Goal: Task Accomplishment & Management: Use online tool/utility

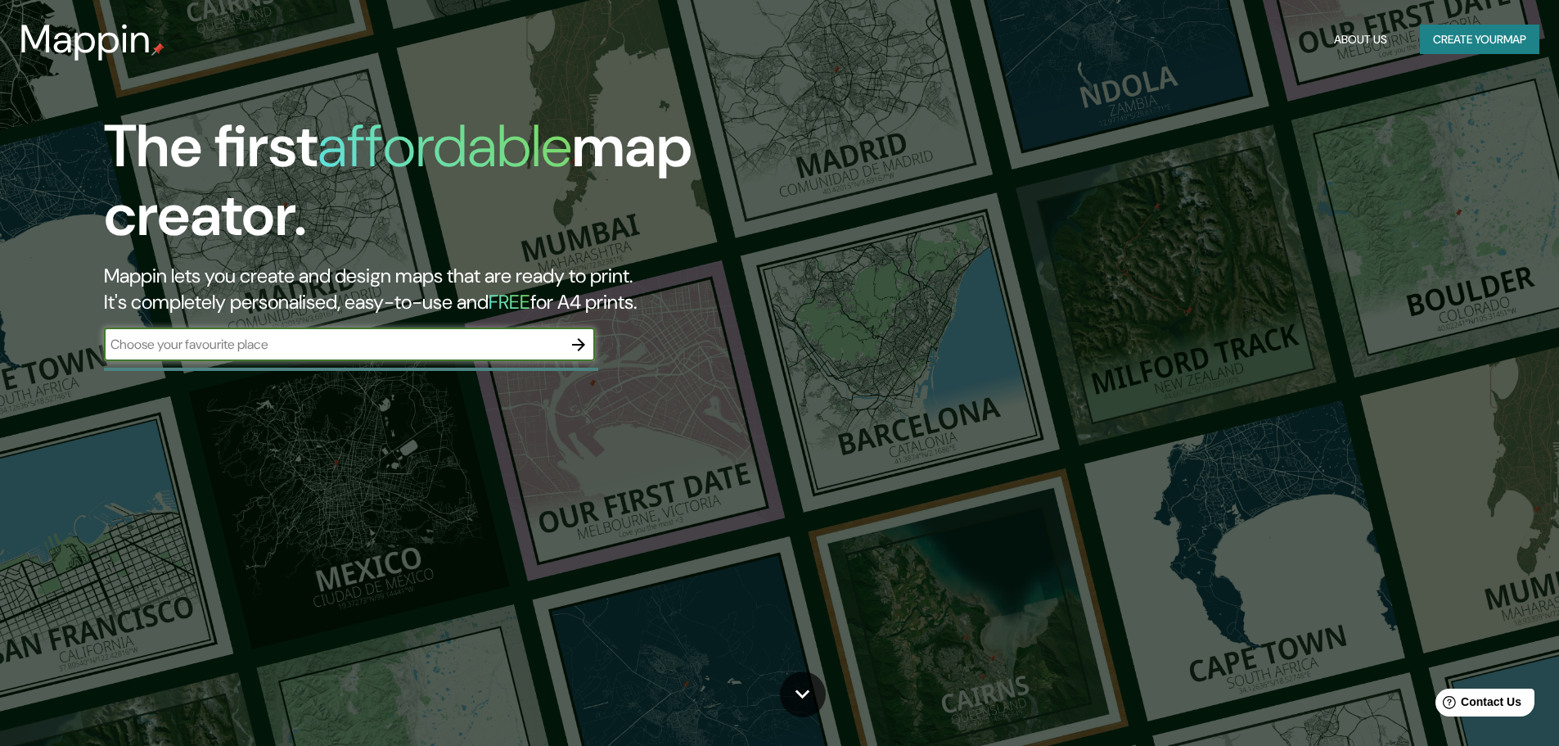
click at [239, 340] on input "text" at bounding box center [333, 344] width 458 height 19
click at [275, 335] on input "text" at bounding box center [333, 344] width 458 height 19
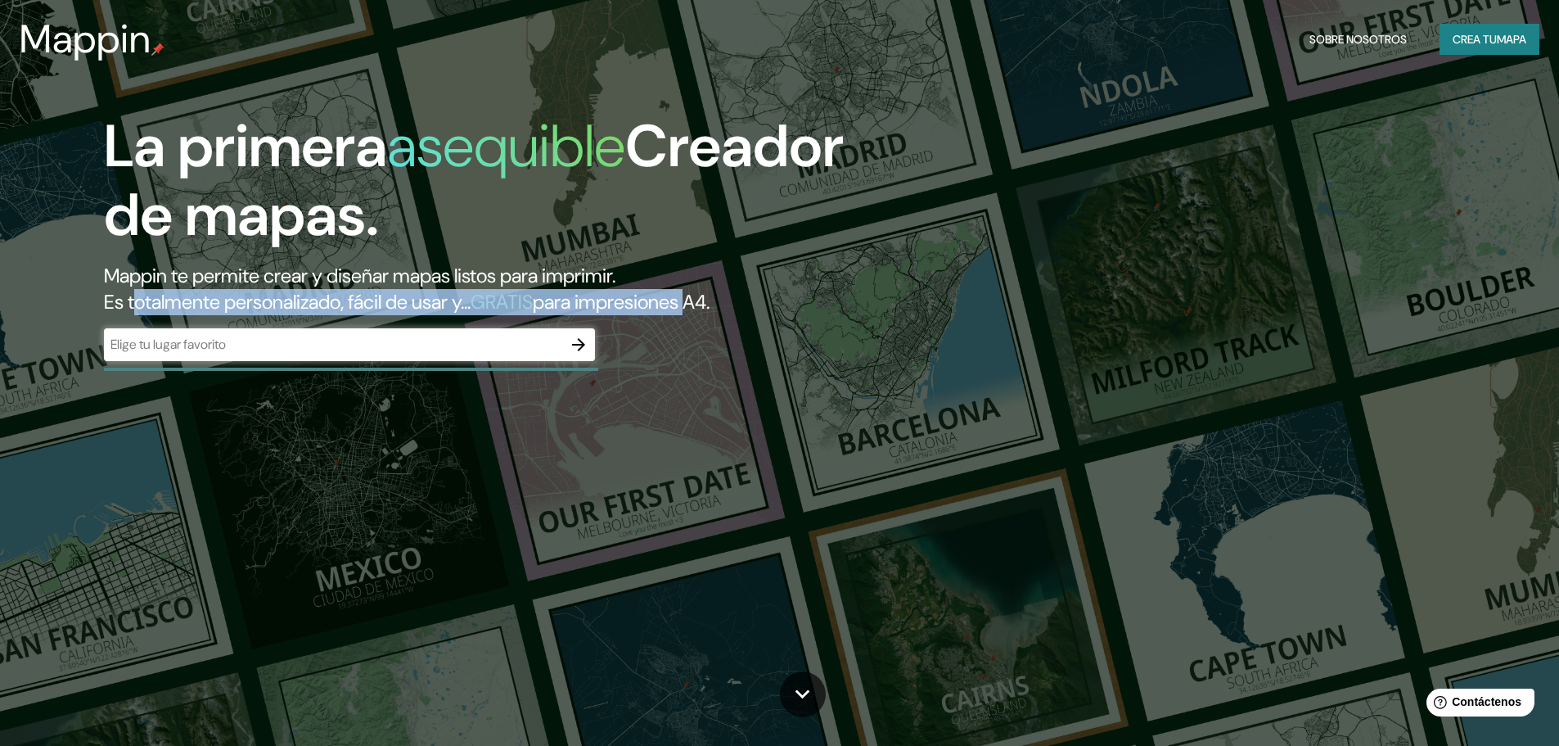
drag, startPoint x: 140, startPoint y: 299, endPoint x: 733, endPoint y: 295, distance: 593.3
click at [733, 295] on h2 "Mappin te permite crear y diseñar mapas listos para imprimir. Es totalmente per…" at bounding box center [494, 289] width 780 height 52
click at [710, 295] on font "para impresiones A4." at bounding box center [621, 301] width 177 height 25
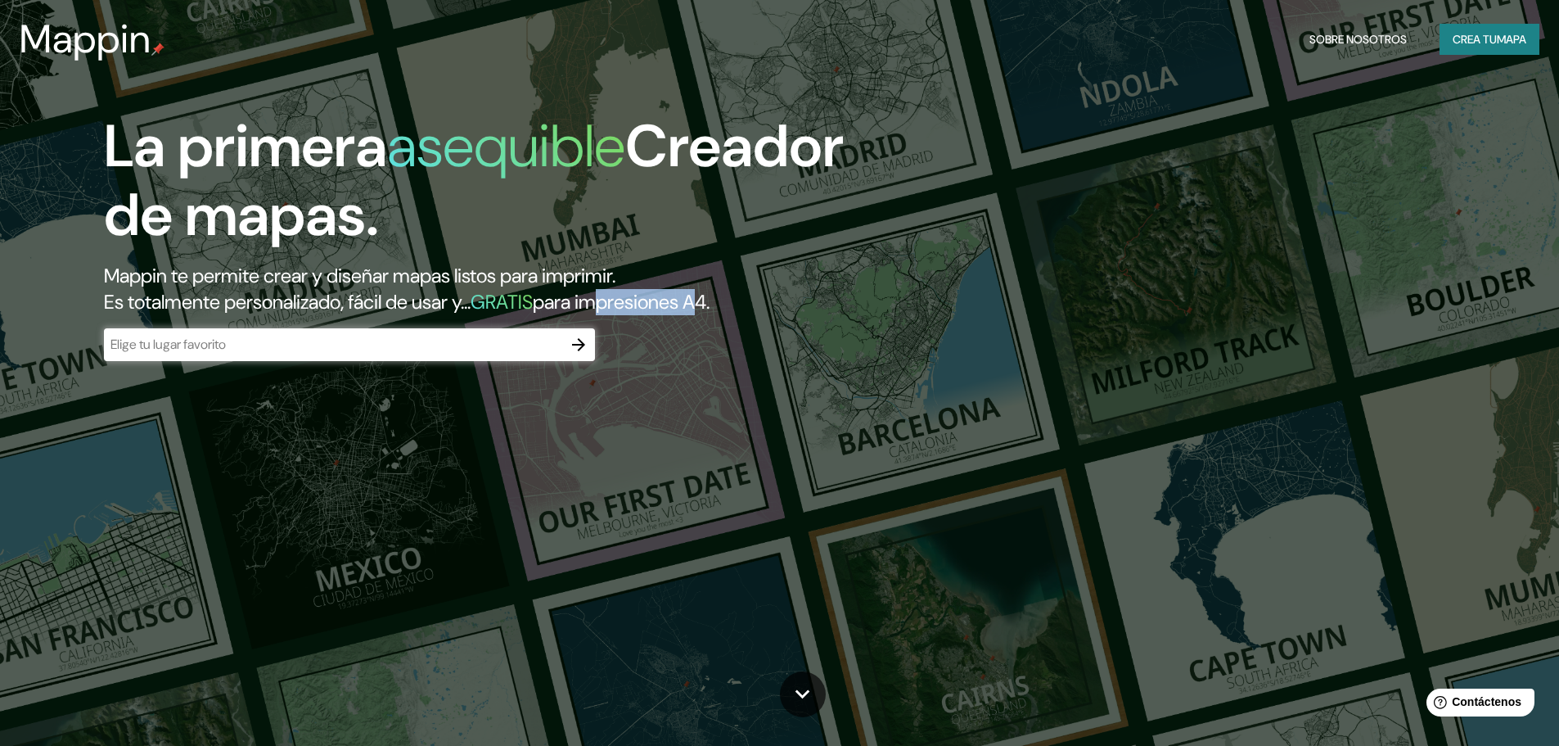
drag, startPoint x: 710, startPoint y: 302, endPoint x: 750, endPoint y: 301, distance: 40.1
click at [710, 301] on font "para impresiones A4." at bounding box center [621, 301] width 177 height 25
click at [268, 345] on input "text" at bounding box center [333, 344] width 458 height 19
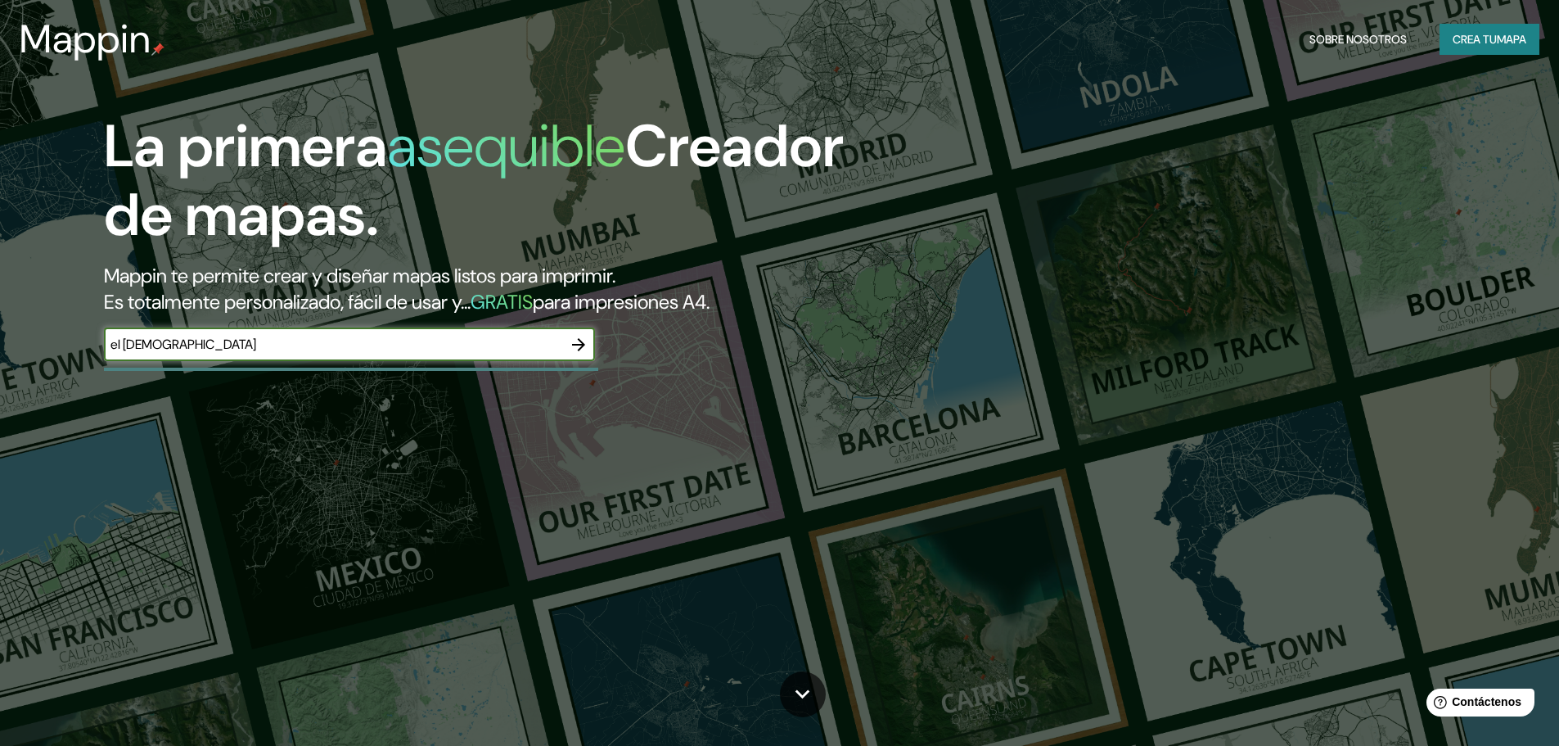
type input "el [DEMOGRAPHIC_DATA]"
click at [574, 343] on icon "button" at bounding box center [579, 345] width 20 height 20
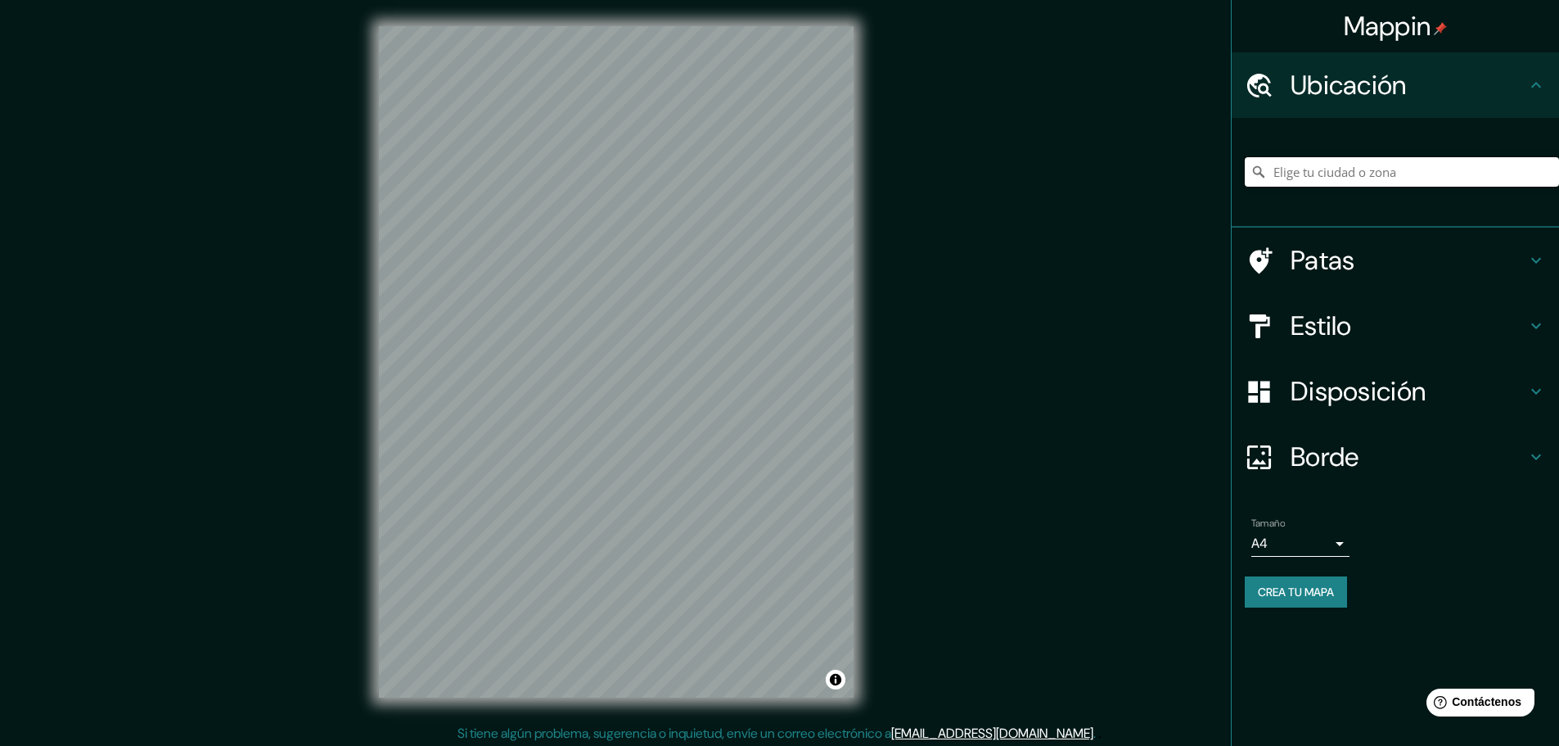
click at [1334, 164] on input "Elige tu ciudad o zona" at bounding box center [1402, 171] width 314 height 29
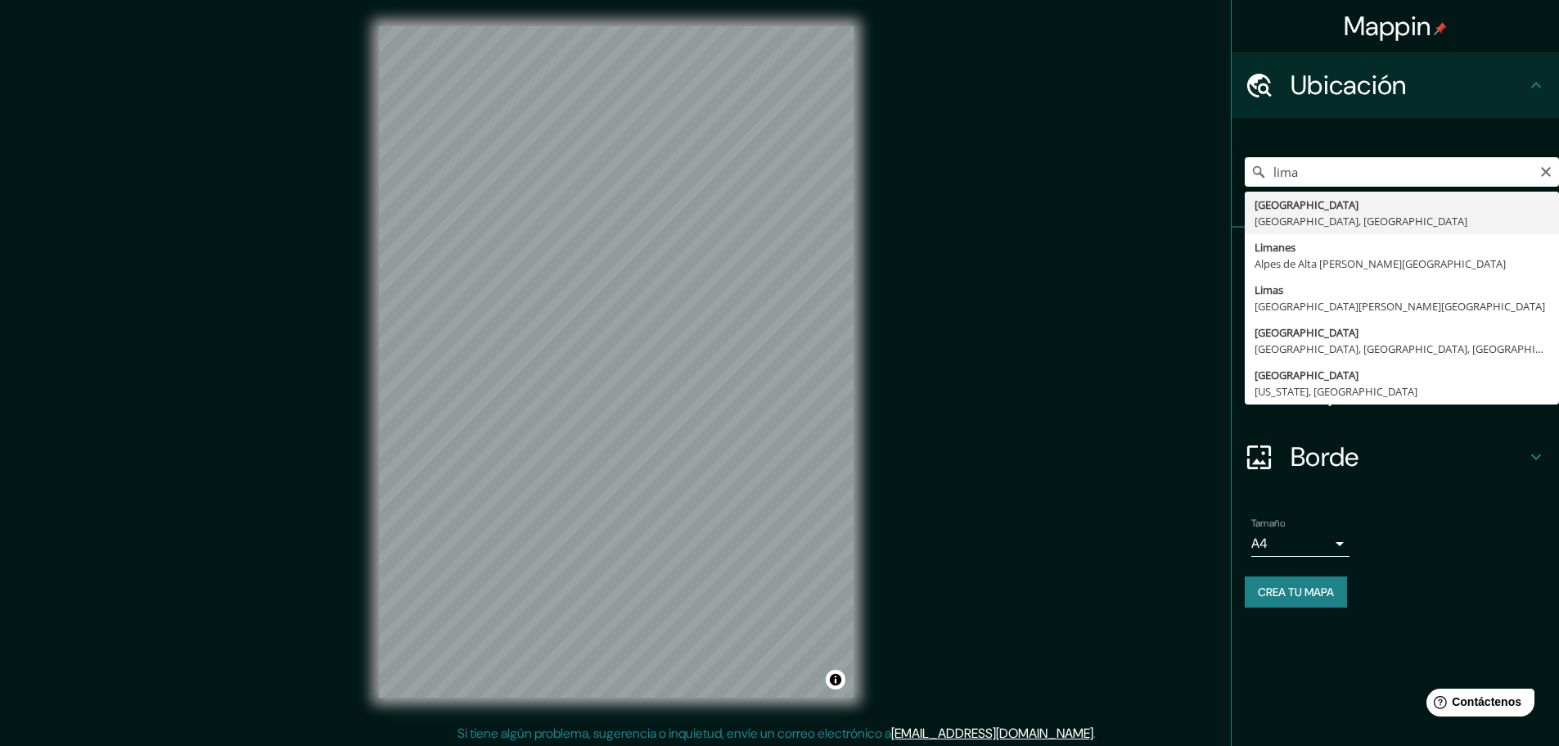
type input "[GEOGRAPHIC_DATA], [GEOGRAPHIC_DATA], [GEOGRAPHIC_DATA]"
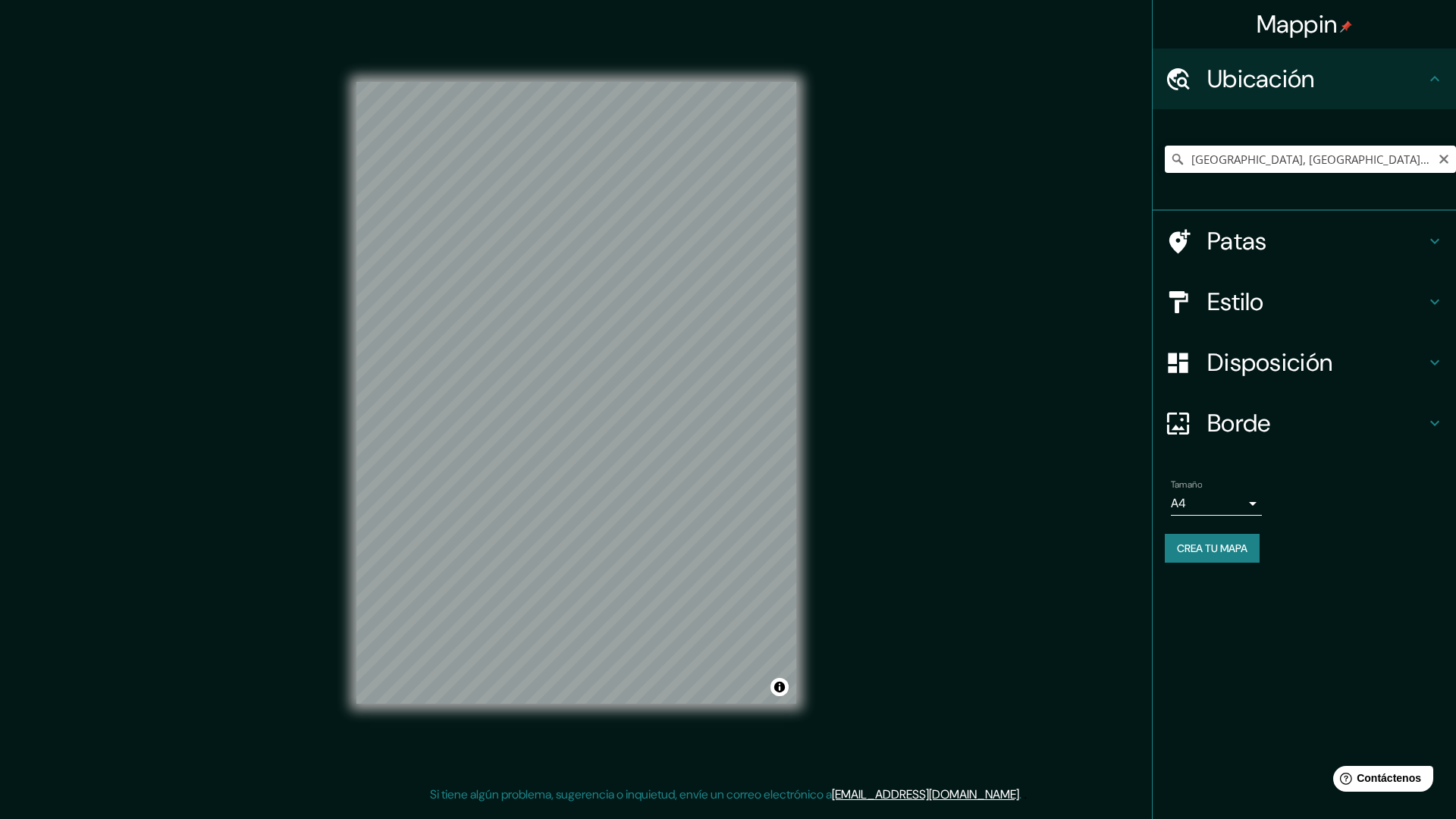
click at [1304, 297] on h4 "Estilo" at bounding box center [1317, 301] width 219 height 31
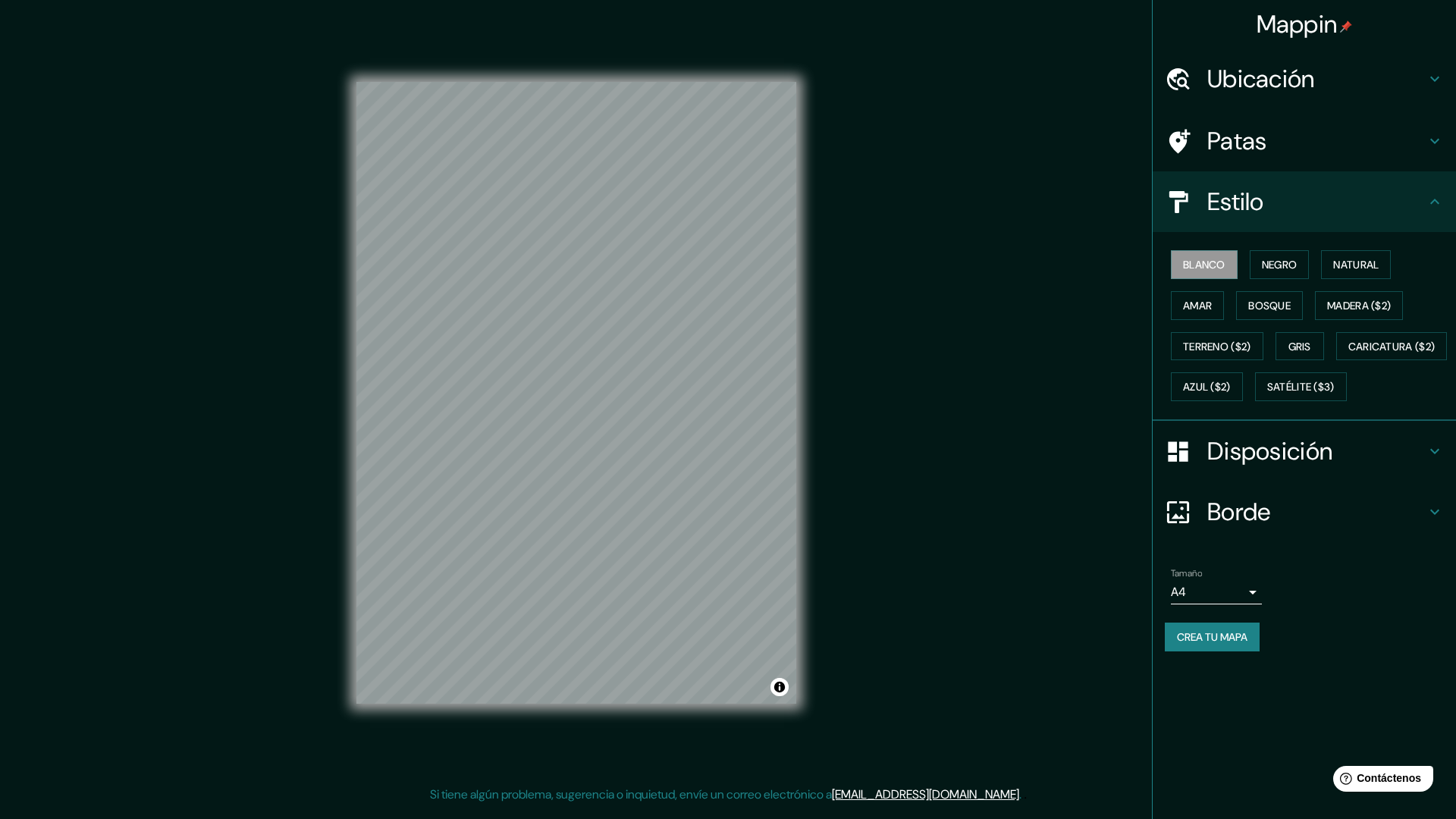
click at [1306, 192] on h4 "Estilo" at bounding box center [1317, 201] width 219 height 31
click at [1401, 130] on h4 "Patas" at bounding box center [1317, 141] width 219 height 31
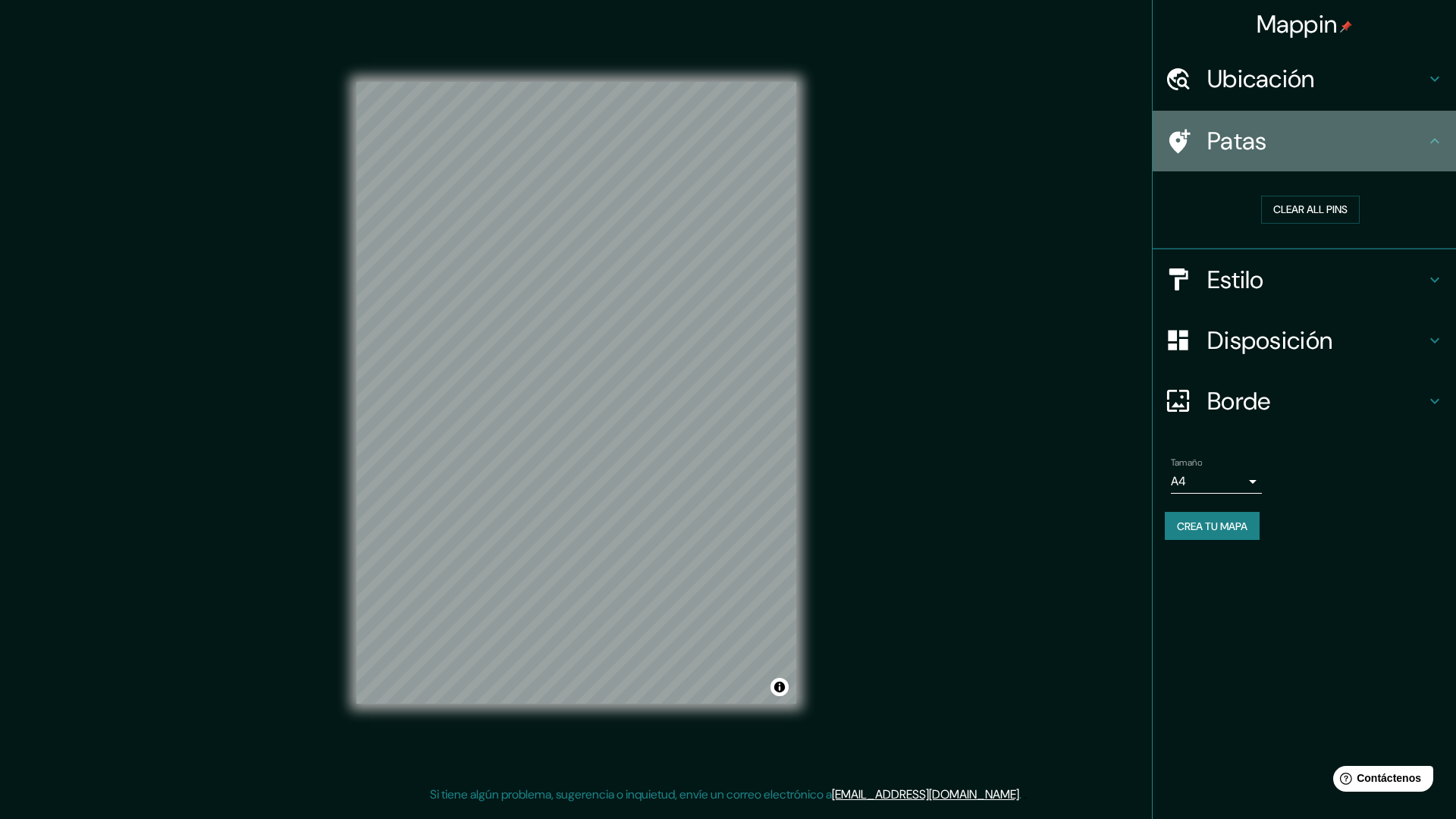
click at [1395, 132] on h4 "Patas" at bounding box center [1317, 141] width 219 height 31
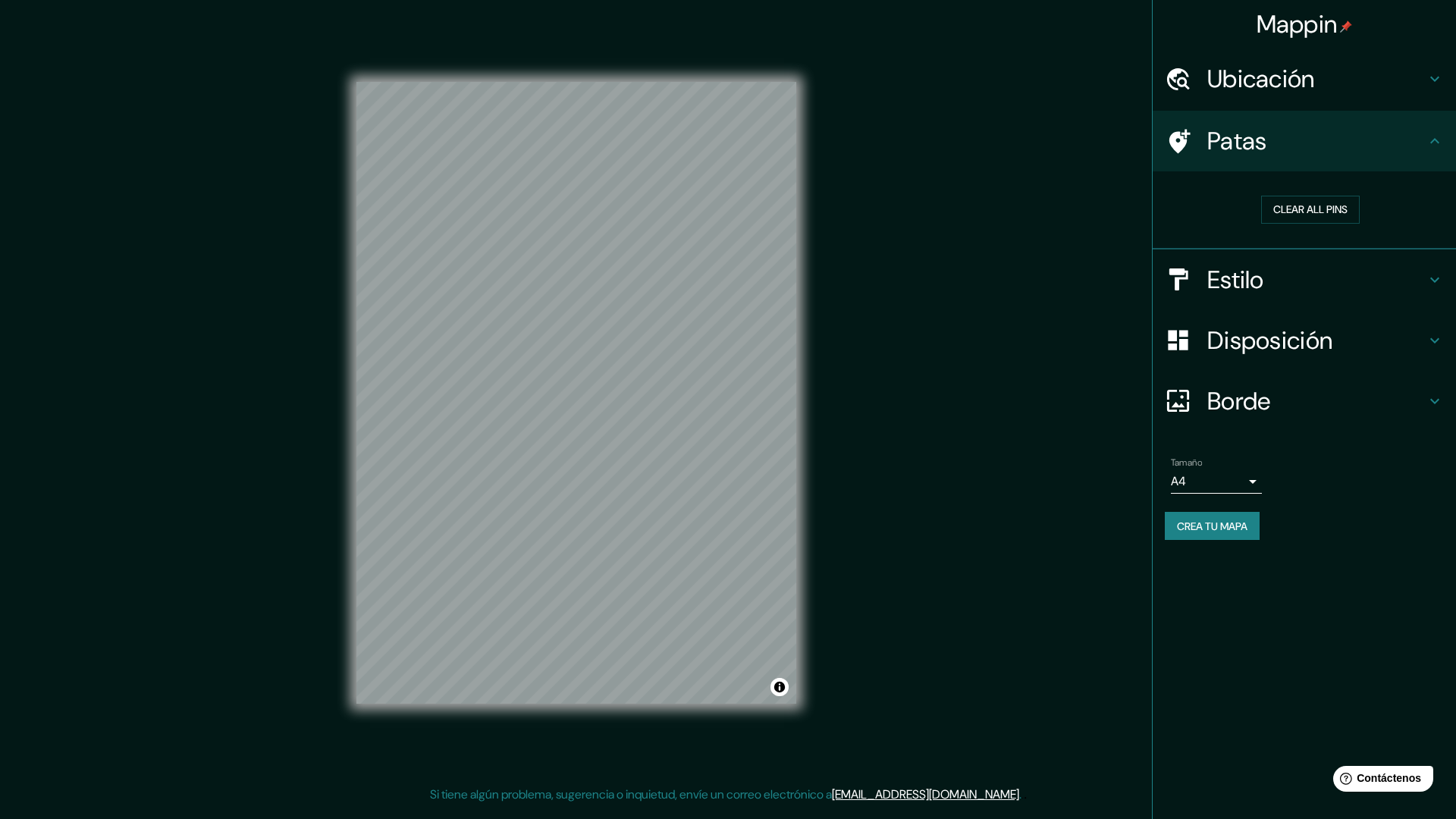
click at [1275, 373] on div "Borde" at bounding box center [1304, 400] width 303 height 60
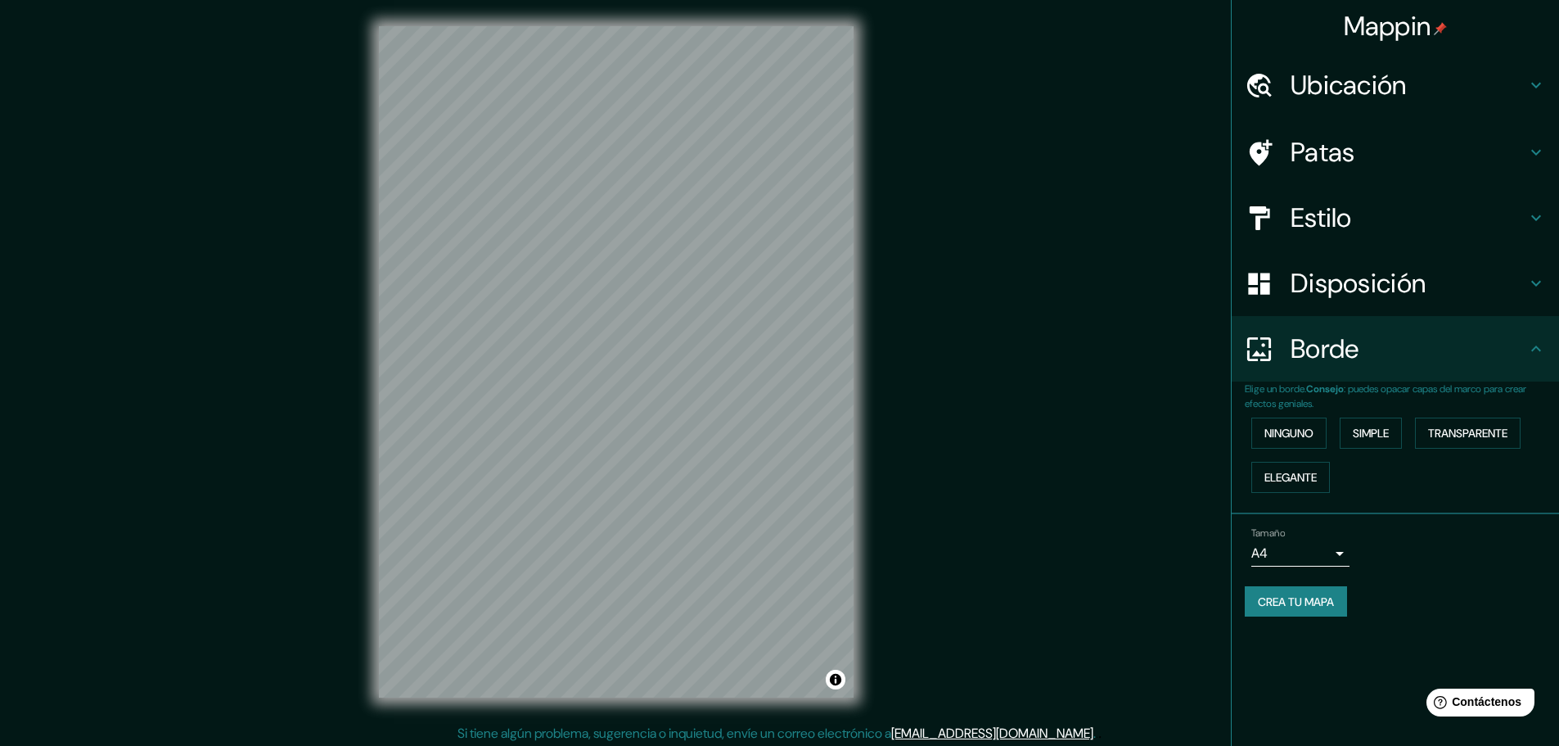
click at [1397, 142] on h4 "Patas" at bounding box center [1409, 152] width 236 height 33
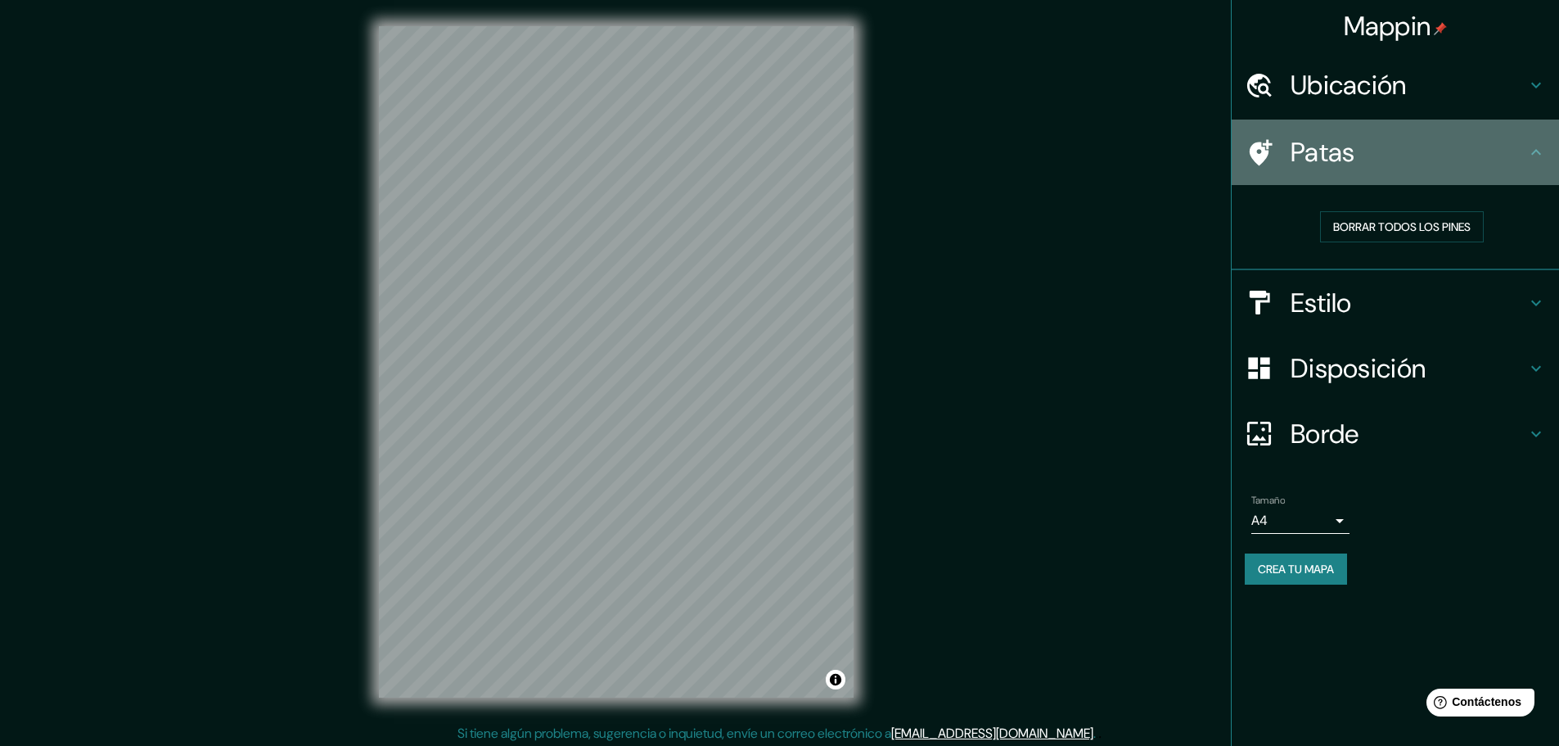
click at [1397, 142] on h4 "Patas" at bounding box center [1409, 152] width 236 height 33
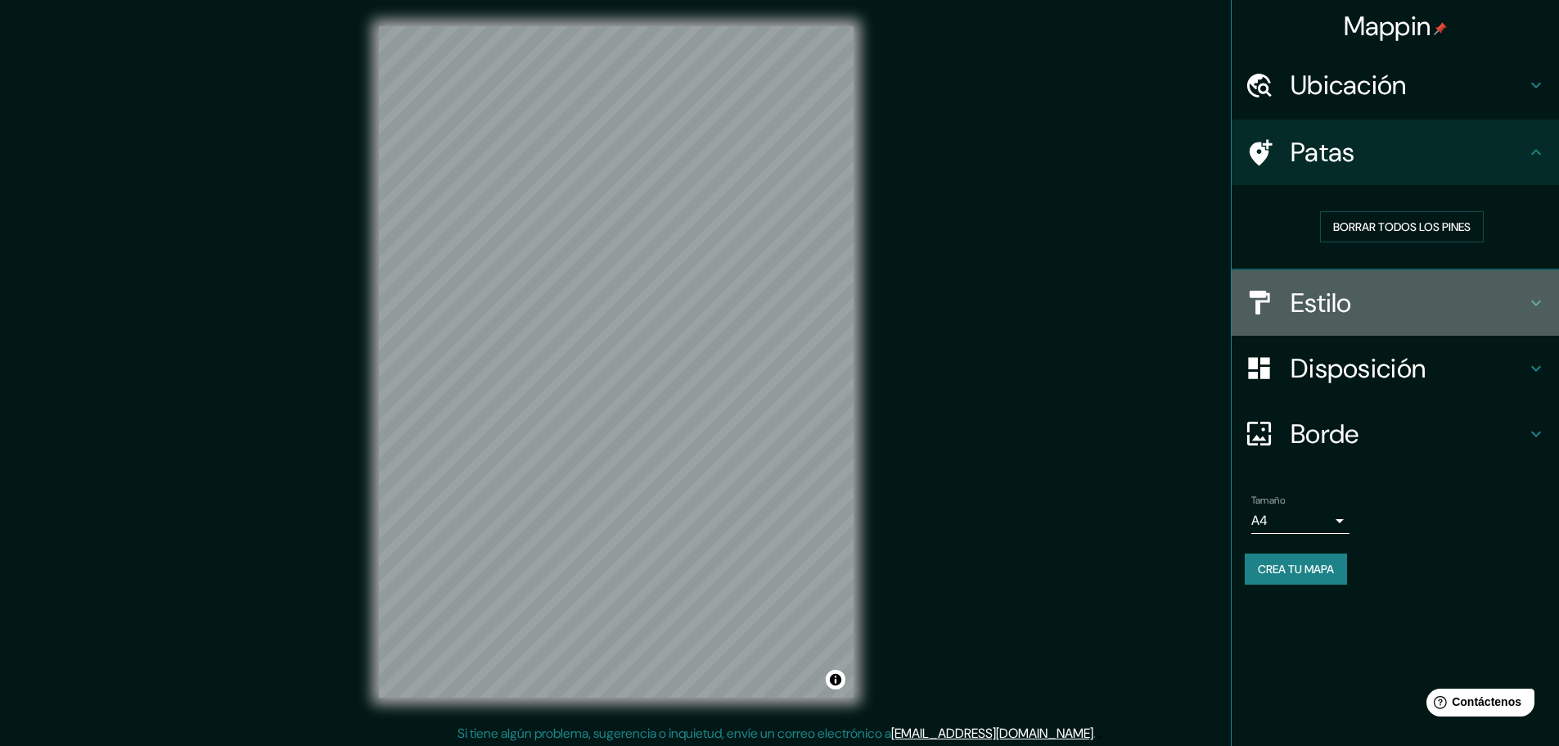
click at [1324, 300] on font "Estilo" at bounding box center [1321, 303] width 61 height 34
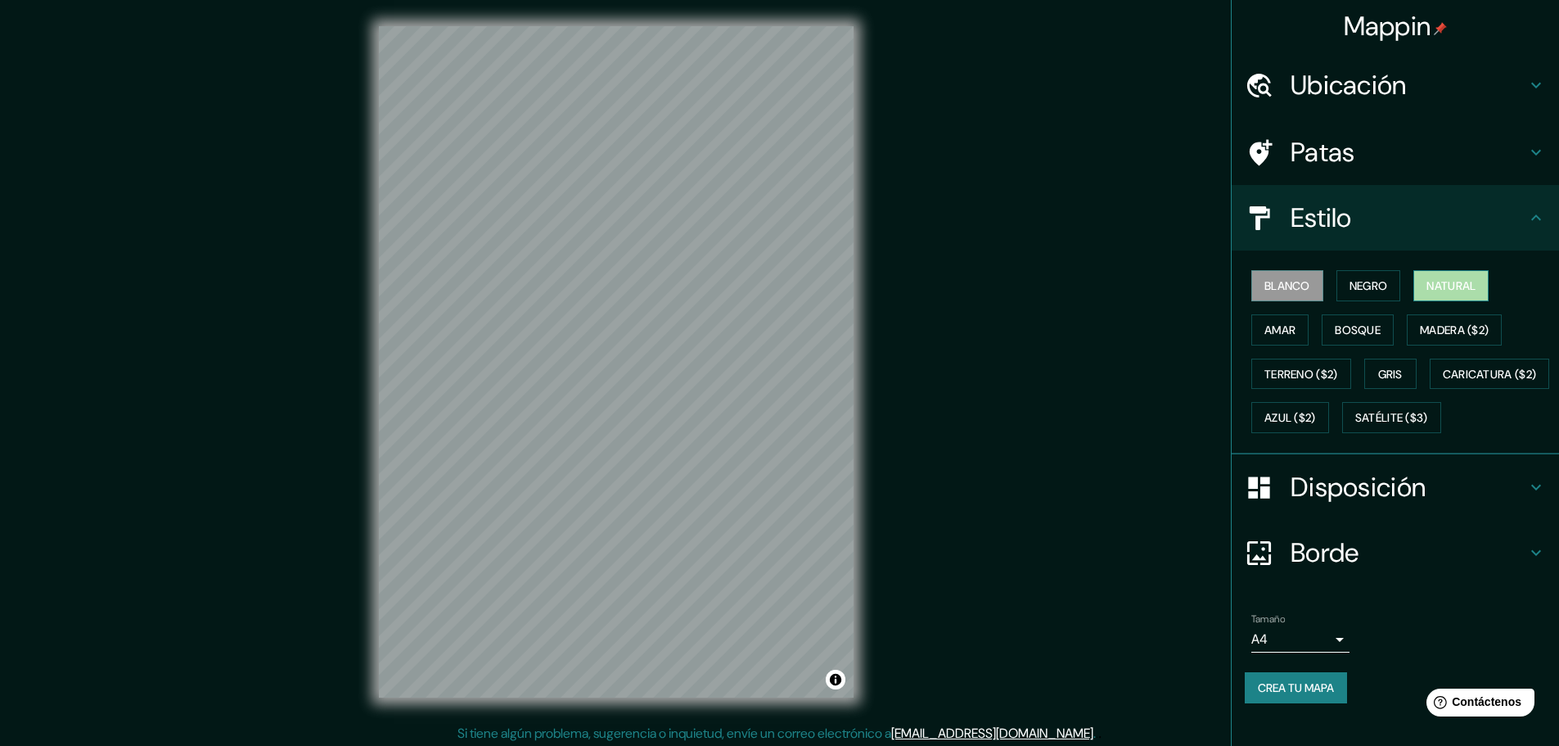
click at [1441, 284] on font "Natural" at bounding box center [1450, 285] width 49 height 15
click at [1336, 329] on font "Bosque" at bounding box center [1358, 329] width 46 height 15
click at [1440, 282] on font "Natural" at bounding box center [1450, 285] width 49 height 15
click at [1358, 336] on font "Bosque" at bounding box center [1358, 329] width 46 height 15
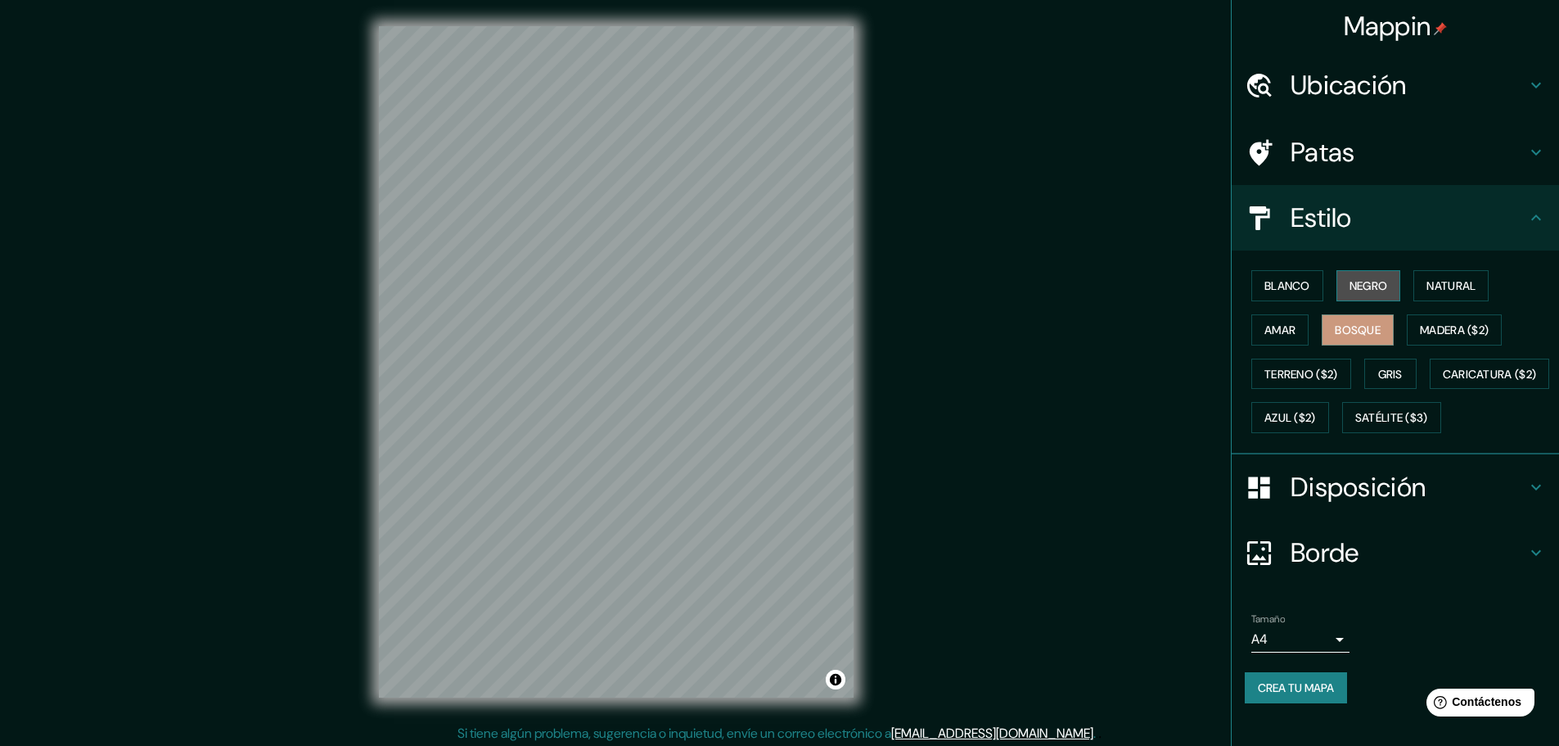
click at [1376, 288] on font "Negro" at bounding box center [1368, 285] width 38 height 15
click at [1300, 286] on font "Blanco" at bounding box center [1287, 285] width 46 height 15
click at [1422, 326] on font "Madera ($2)" at bounding box center [1454, 329] width 69 height 15
click at [1349, 331] on font "Bosque" at bounding box center [1358, 329] width 46 height 15
click at [1268, 333] on font "Amar" at bounding box center [1279, 329] width 31 height 15
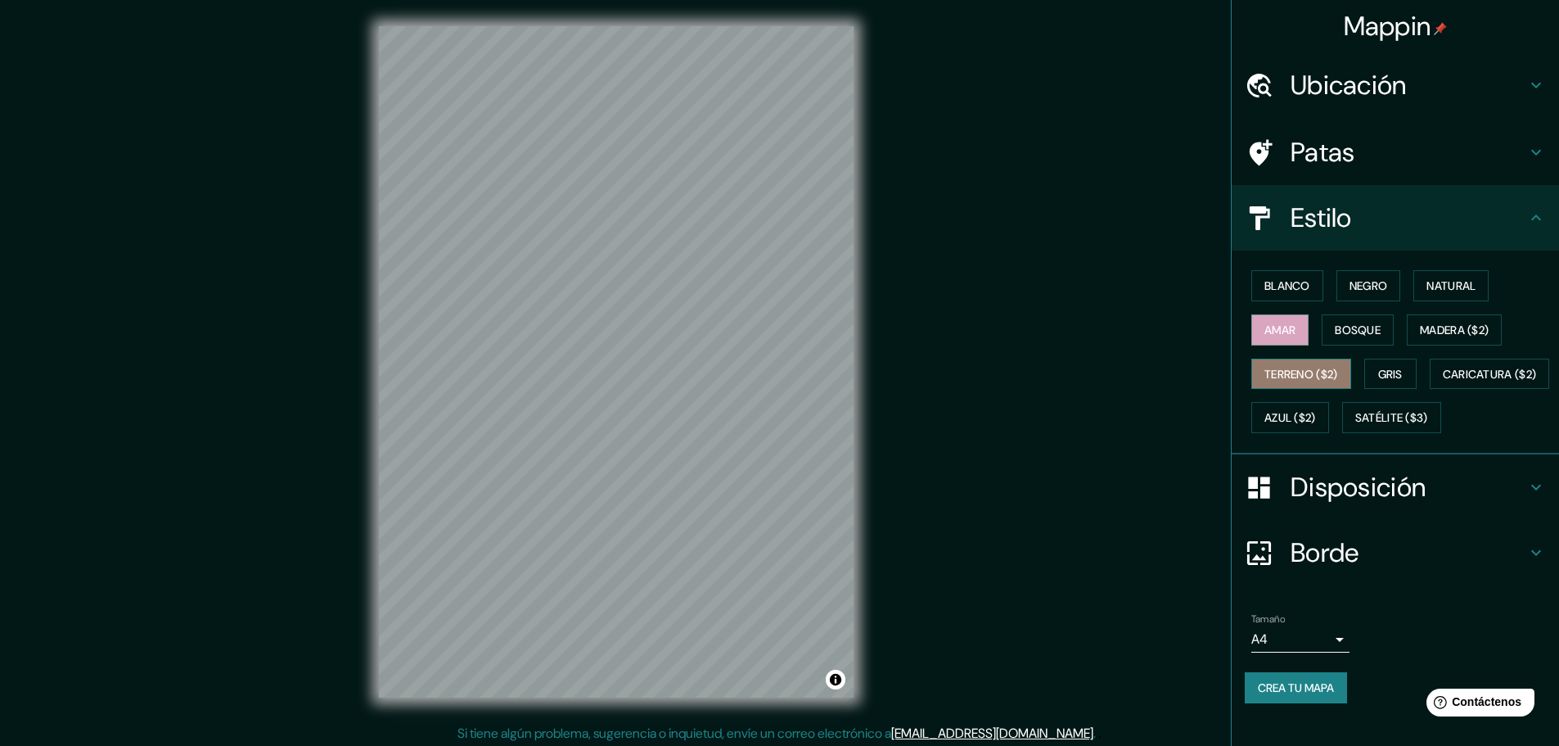
click at [1276, 367] on font "Terreno ($2)" at bounding box center [1301, 374] width 74 height 15
click at [1378, 367] on font "Gris" at bounding box center [1390, 374] width 25 height 15
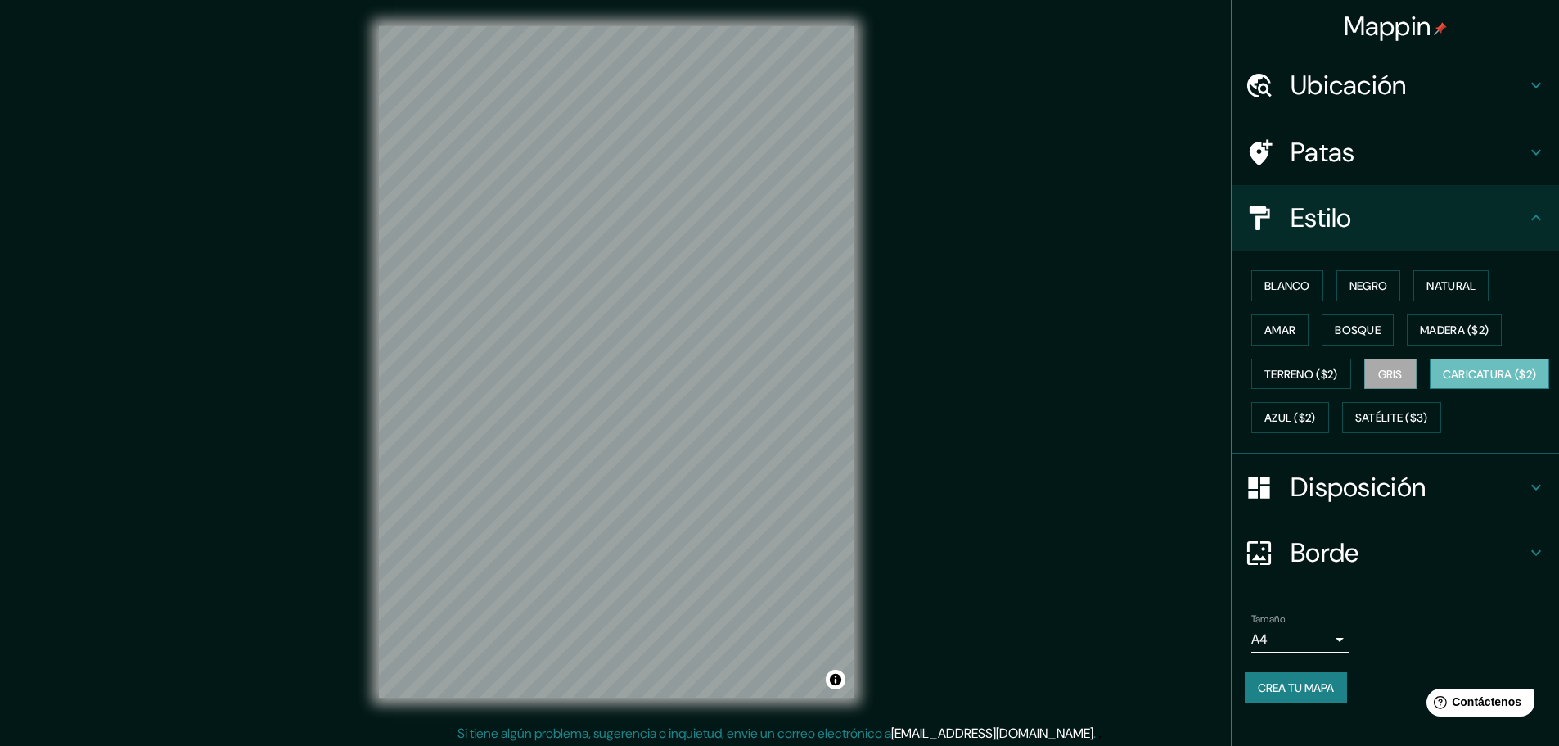
click at [1443, 381] on font "Caricatura ($2)" at bounding box center [1490, 374] width 94 height 15
click at [1316, 411] on font "Azul ($2)" at bounding box center [1290, 418] width 52 height 15
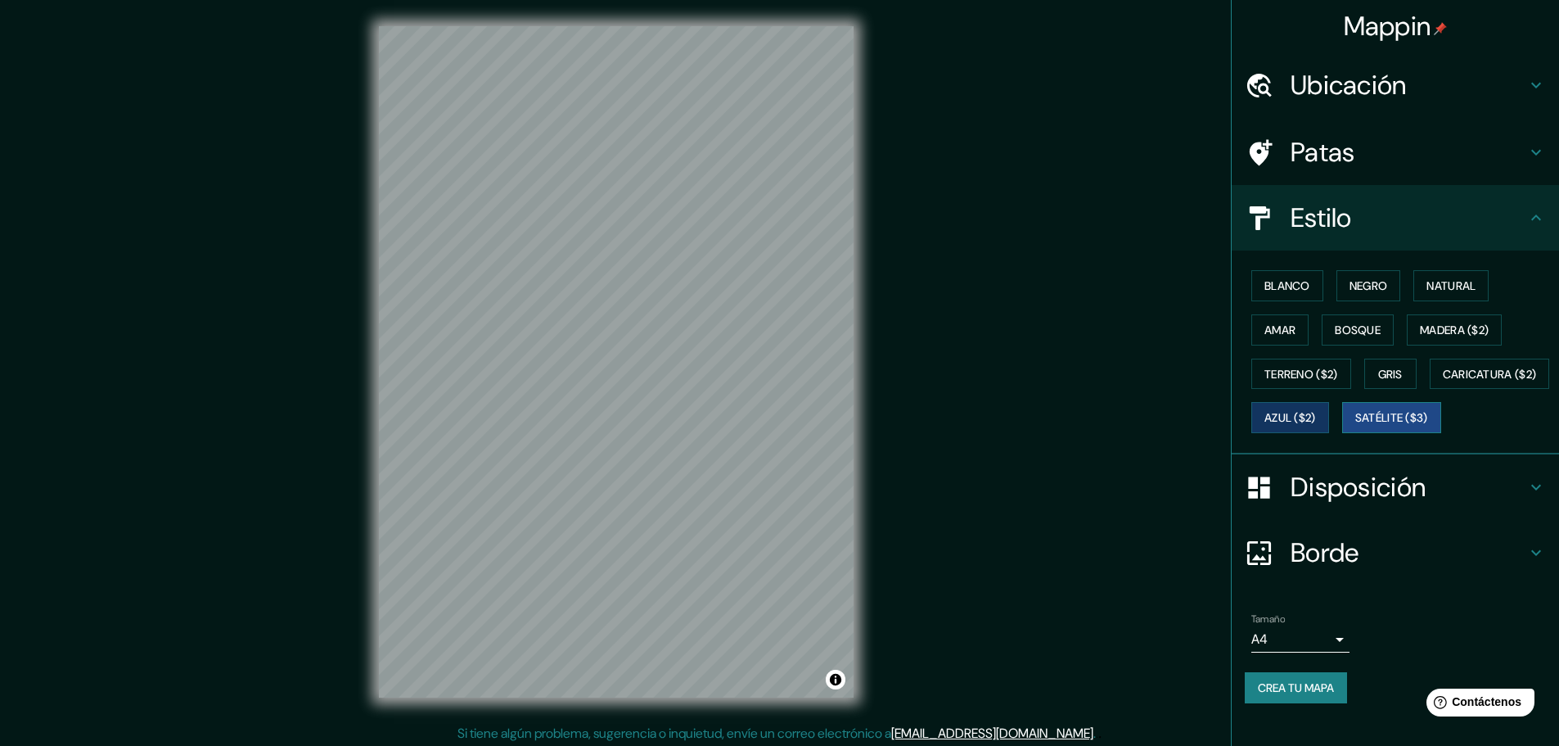
click at [1355, 426] on font "Satélite ($3)" at bounding box center [1391, 418] width 73 height 15
click at [1426, 288] on font "Natural" at bounding box center [1450, 285] width 49 height 15
click at [1355, 428] on font "Satélite ($3)" at bounding box center [1391, 417] width 73 height 21
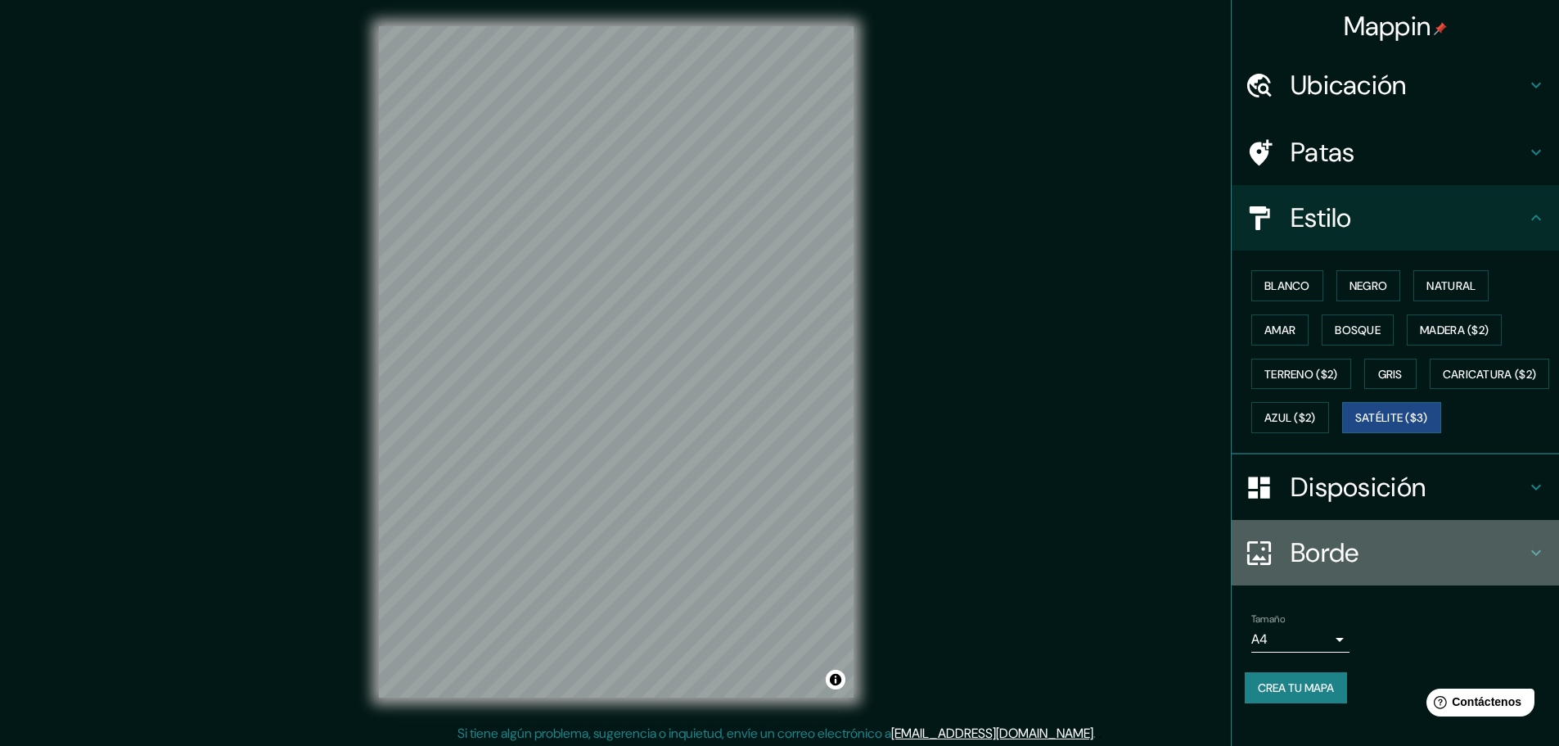
click at [1366, 569] on h4 "Borde" at bounding box center [1409, 552] width 236 height 33
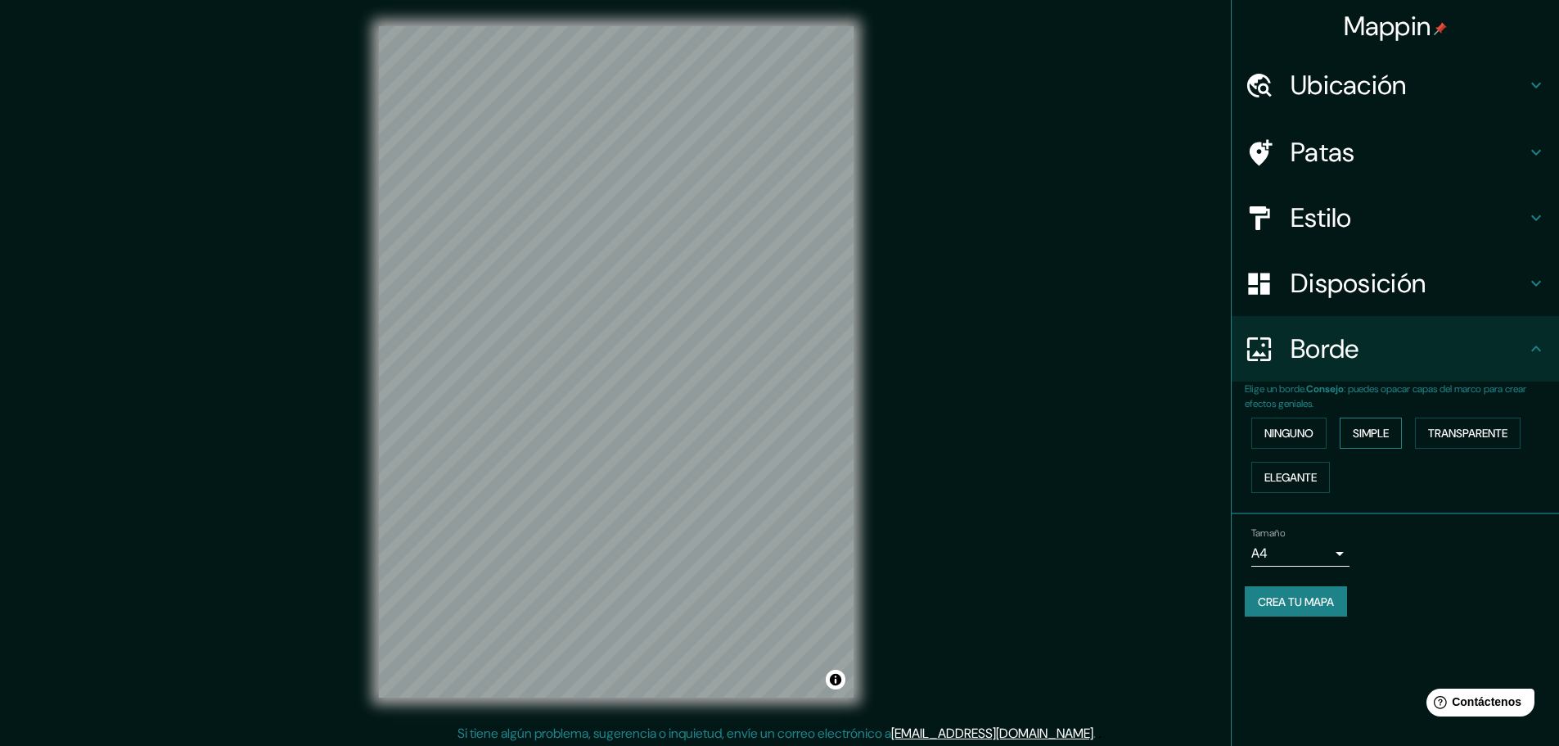
click at [1386, 432] on font "Simple" at bounding box center [1371, 433] width 36 height 15
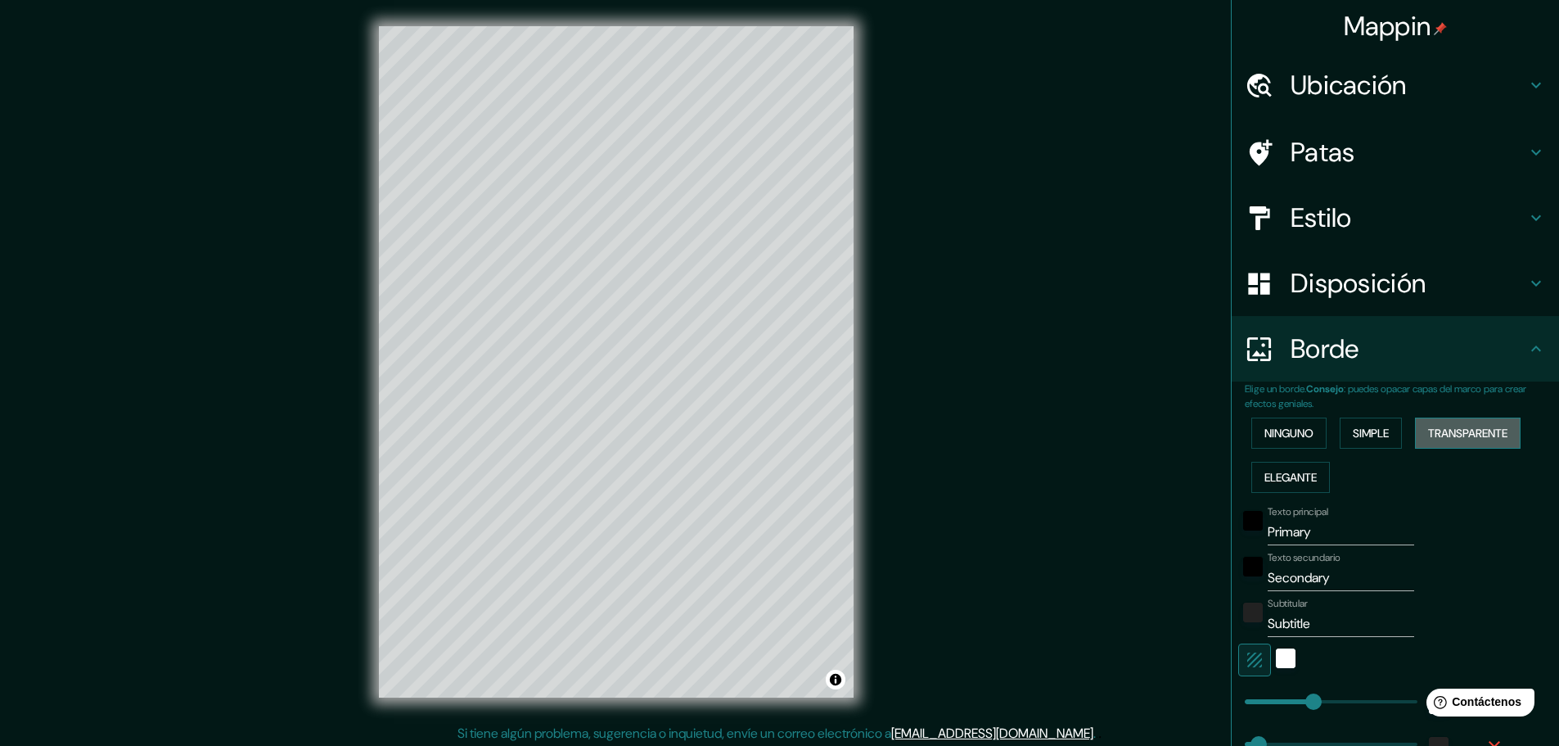
click at [1438, 429] on font "Transparente" at bounding box center [1467, 433] width 79 height 15
click at [1301, 475] on font "Elegante" at bounding box center [1290, 477] width 52 height 15
click at [1290, 445] on button "Ninguno" at bounding box center [1288, 432] width 75 height 31
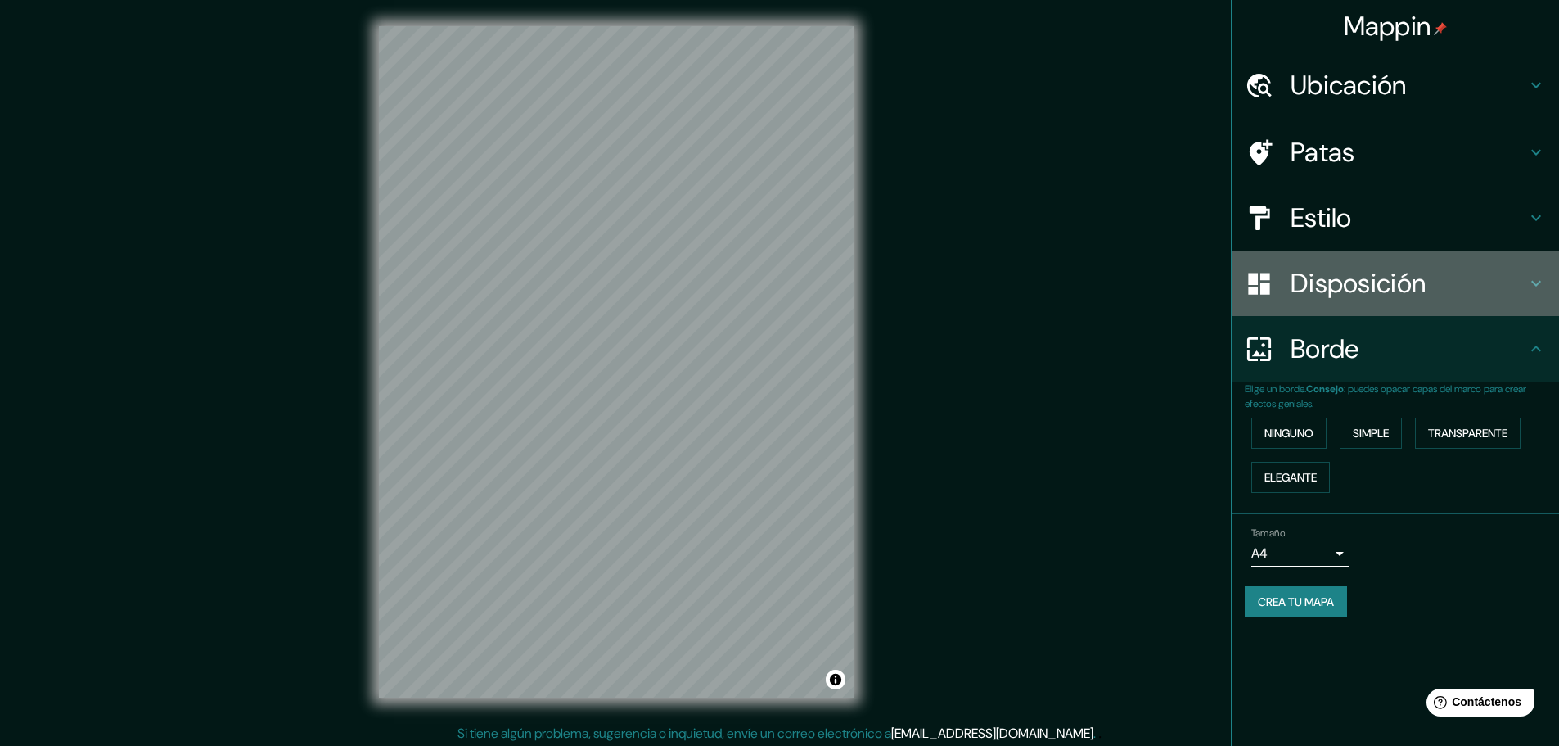
click at [1438, 291] on h4 "Disposición" at bounding box center [1409, 283] width 236 height 33
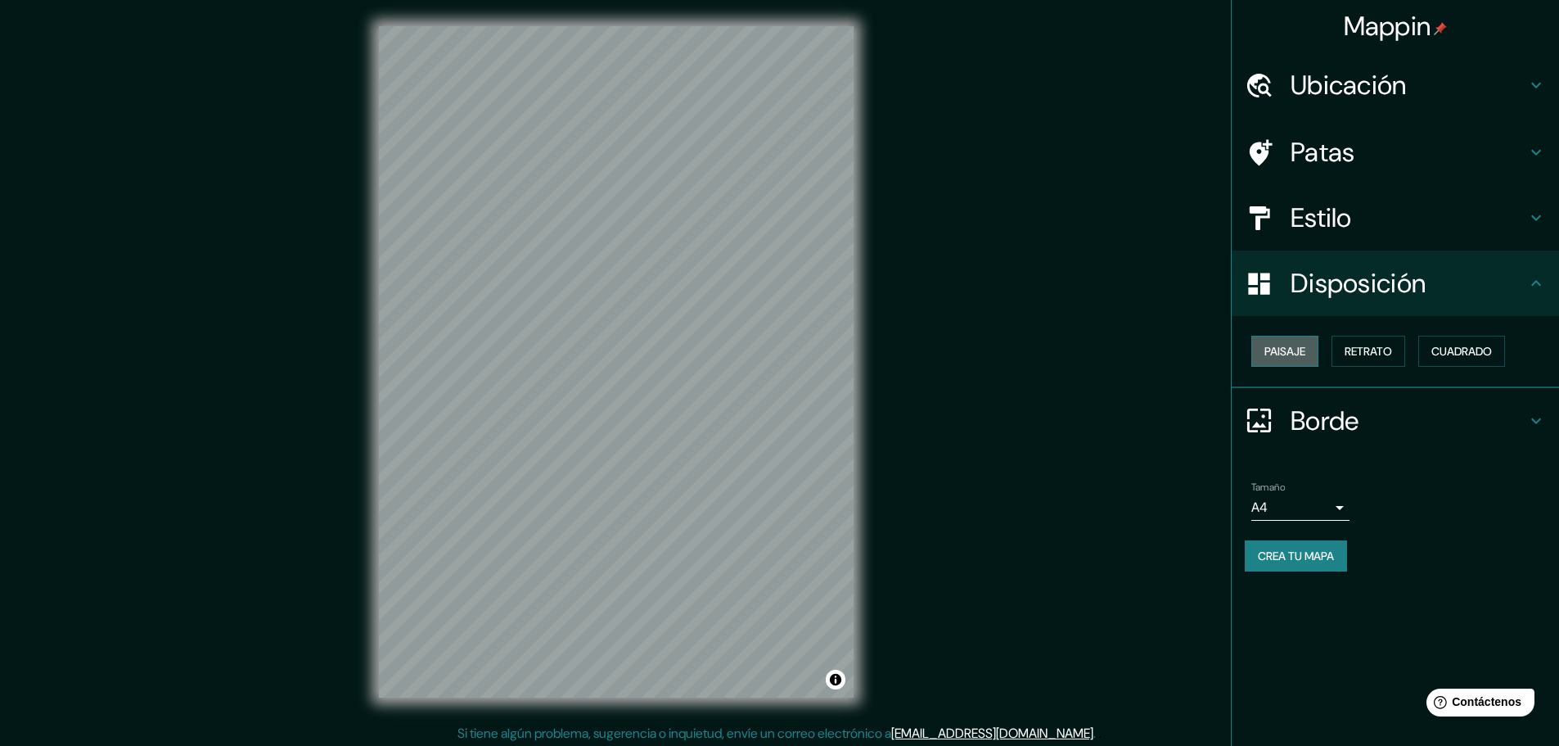
click at [1305, 354] on font "Paisaje" at bounding box center [1284, 351] width 41 height 15
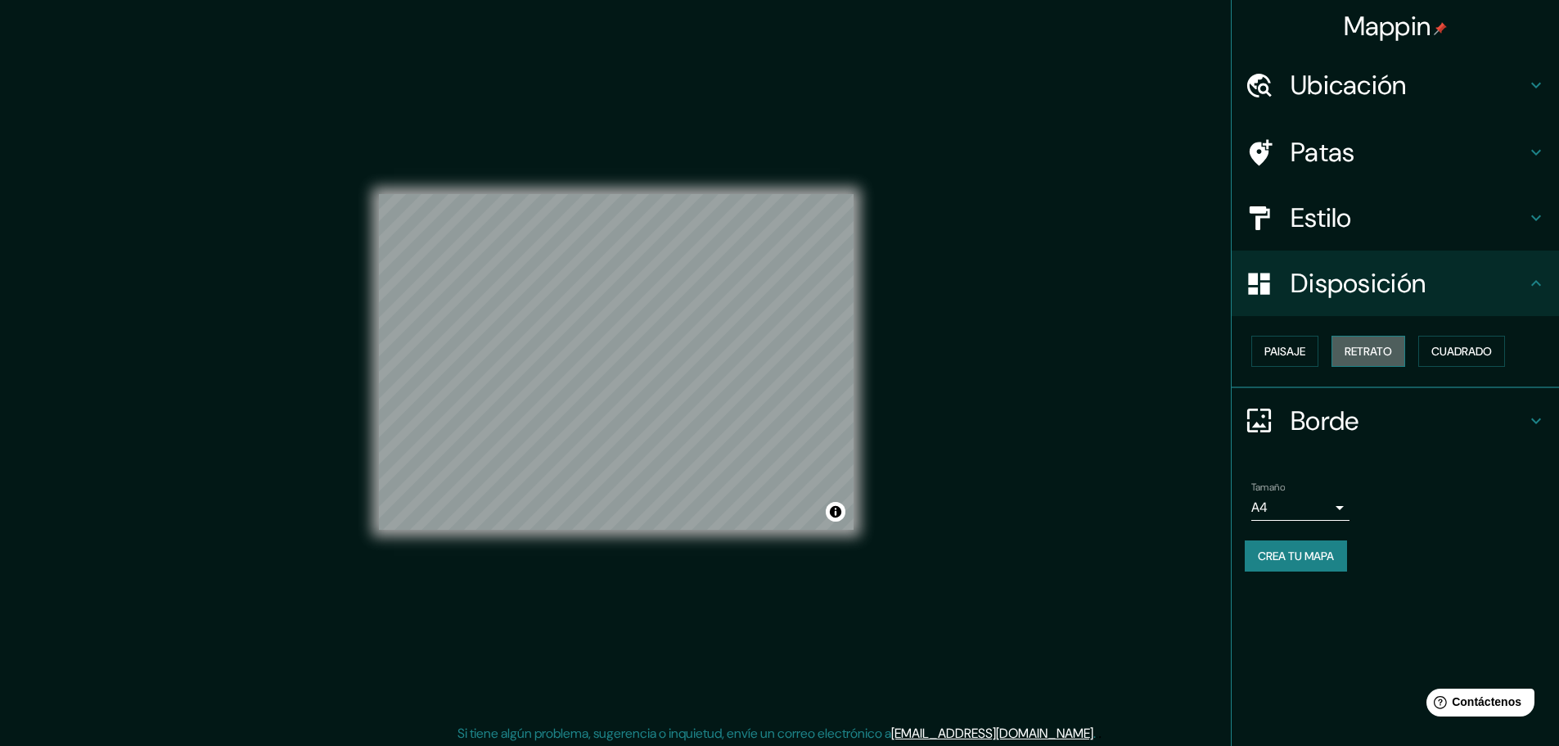
click at [1363, 354] on font "Retrato" at bounding box center [1368, 351] width 47 height 15
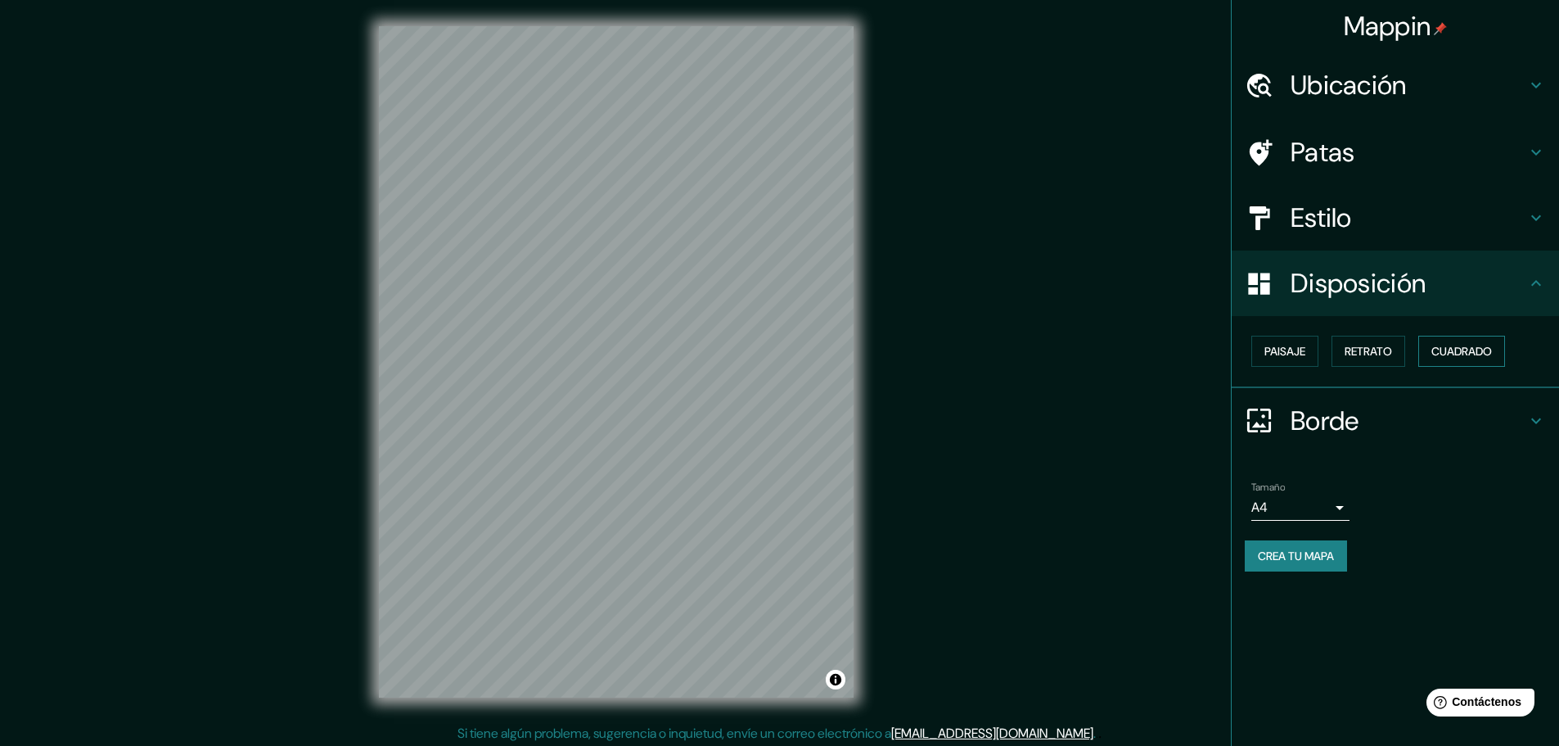
click at [1445, 354] on font "Cuadrado" at bounding box center [1461, 351] width 61 height 15
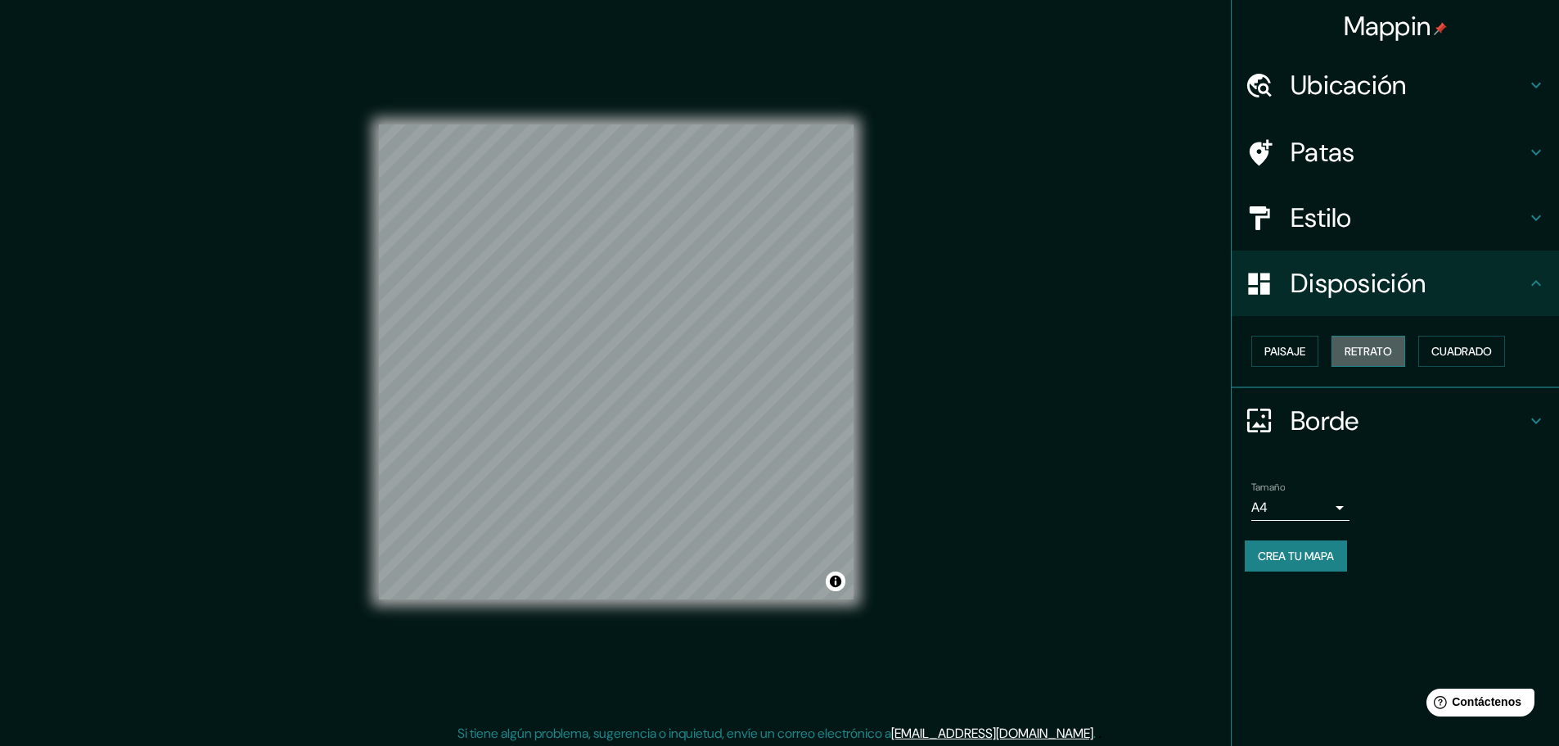
click at [1384, 360] on font "Retrato" at bounding box center [1368, 350] width 47 height 21
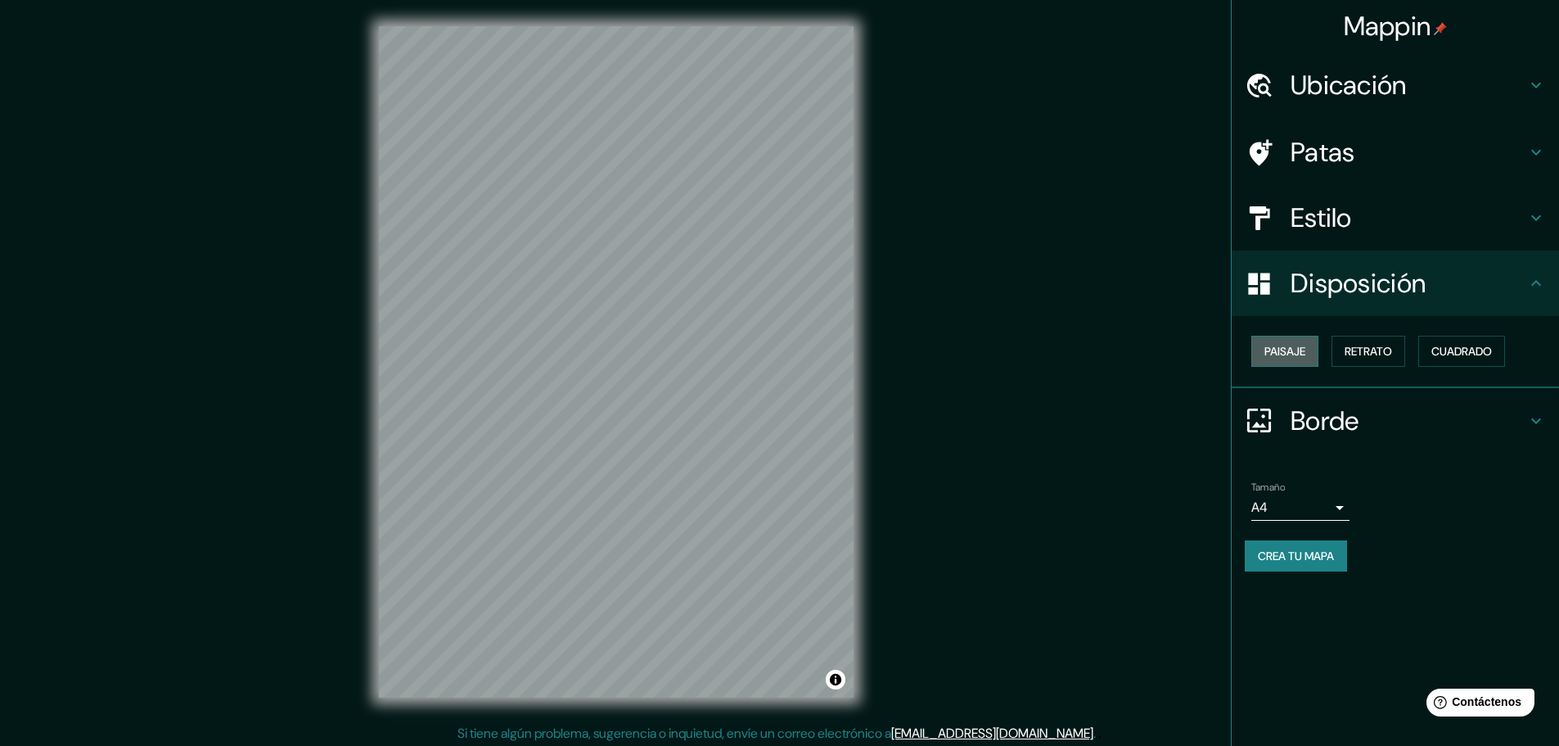
click at [1305, 355] on font "Paisaje" at bounding box center [1284, 351] width 41 height 15
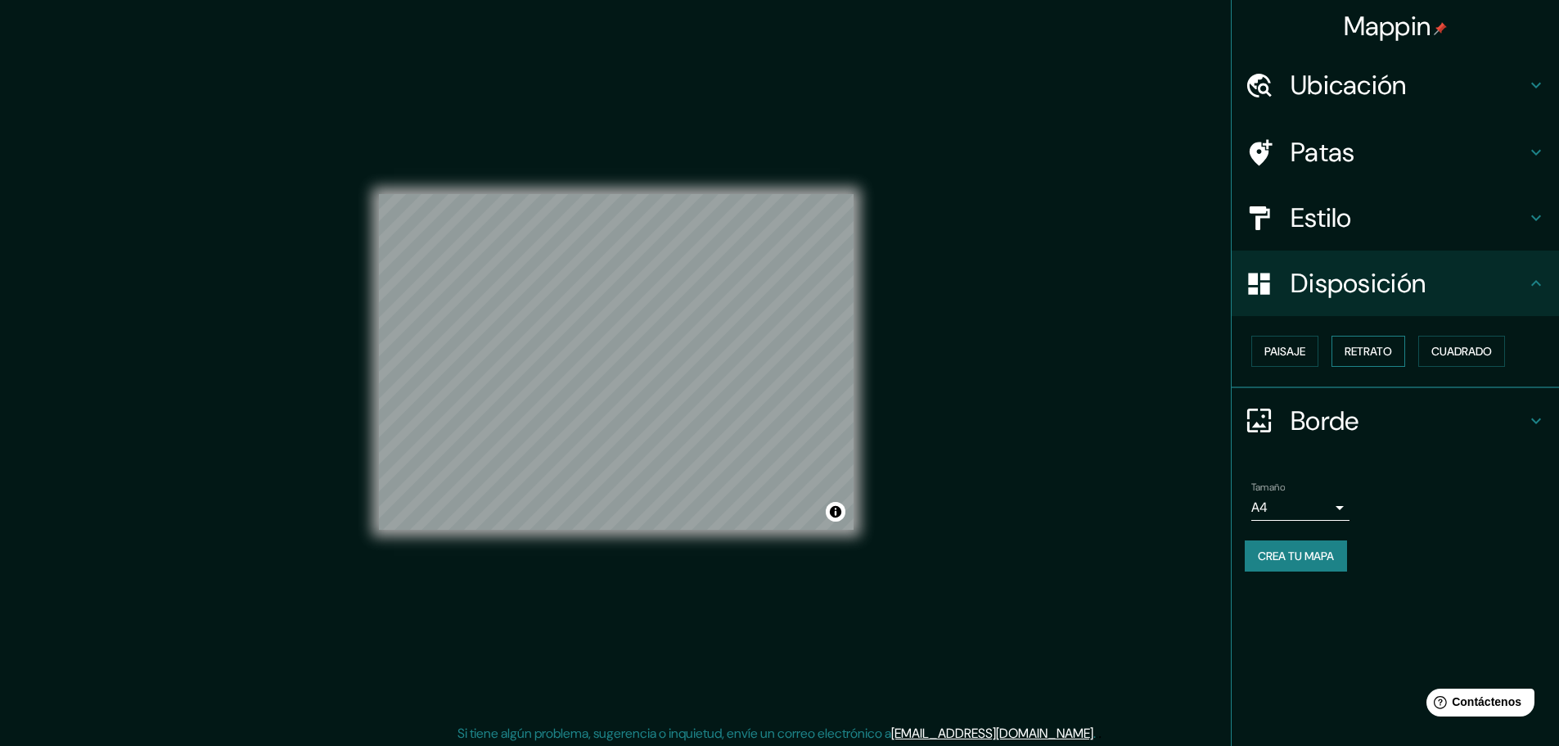
click at [1364, 355] on font "Retrato" at bounding box center [1368, 351] width 47 height 15
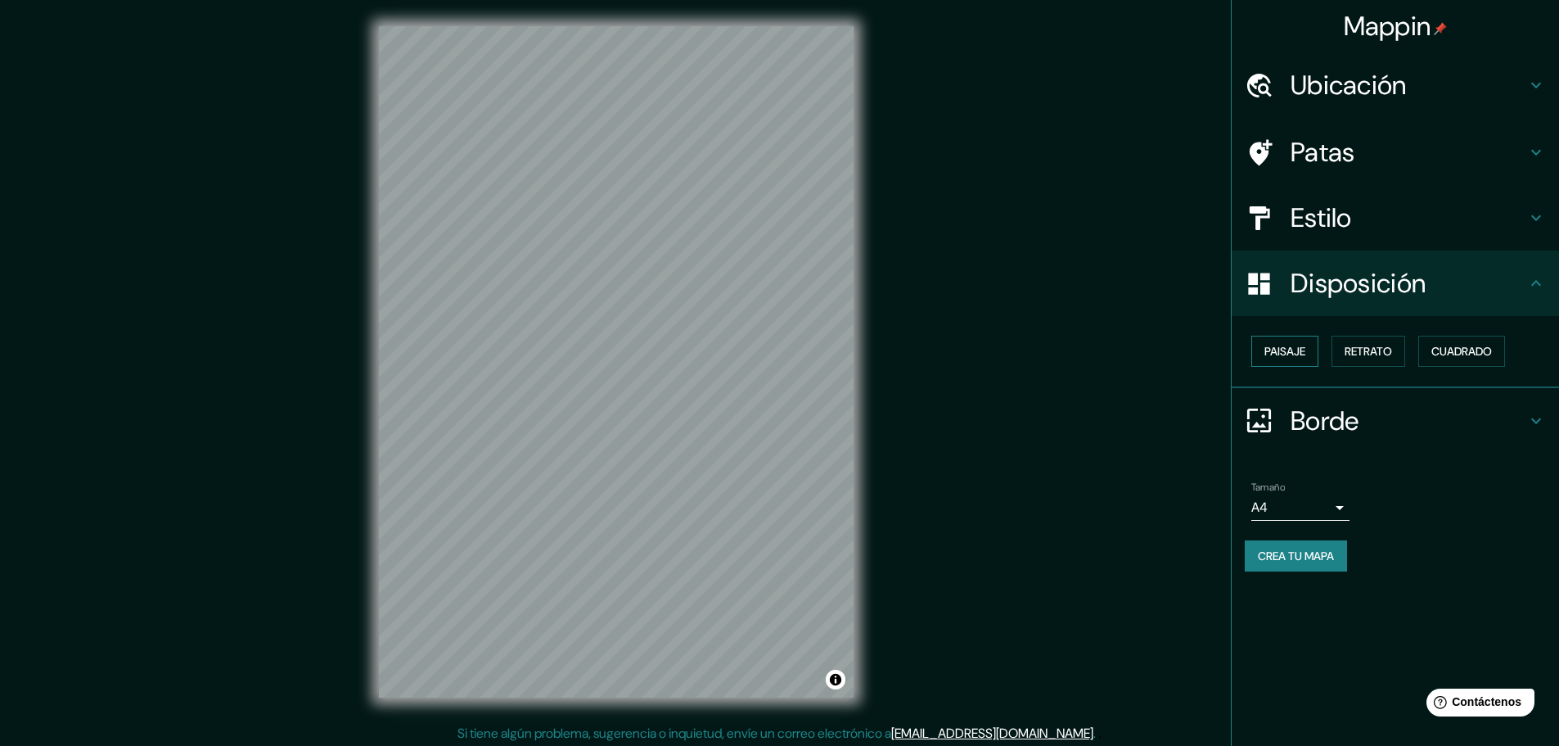
click at [1301, 356] on font "Paisaje" at bounding box center [1284, 351] width 41 height 15
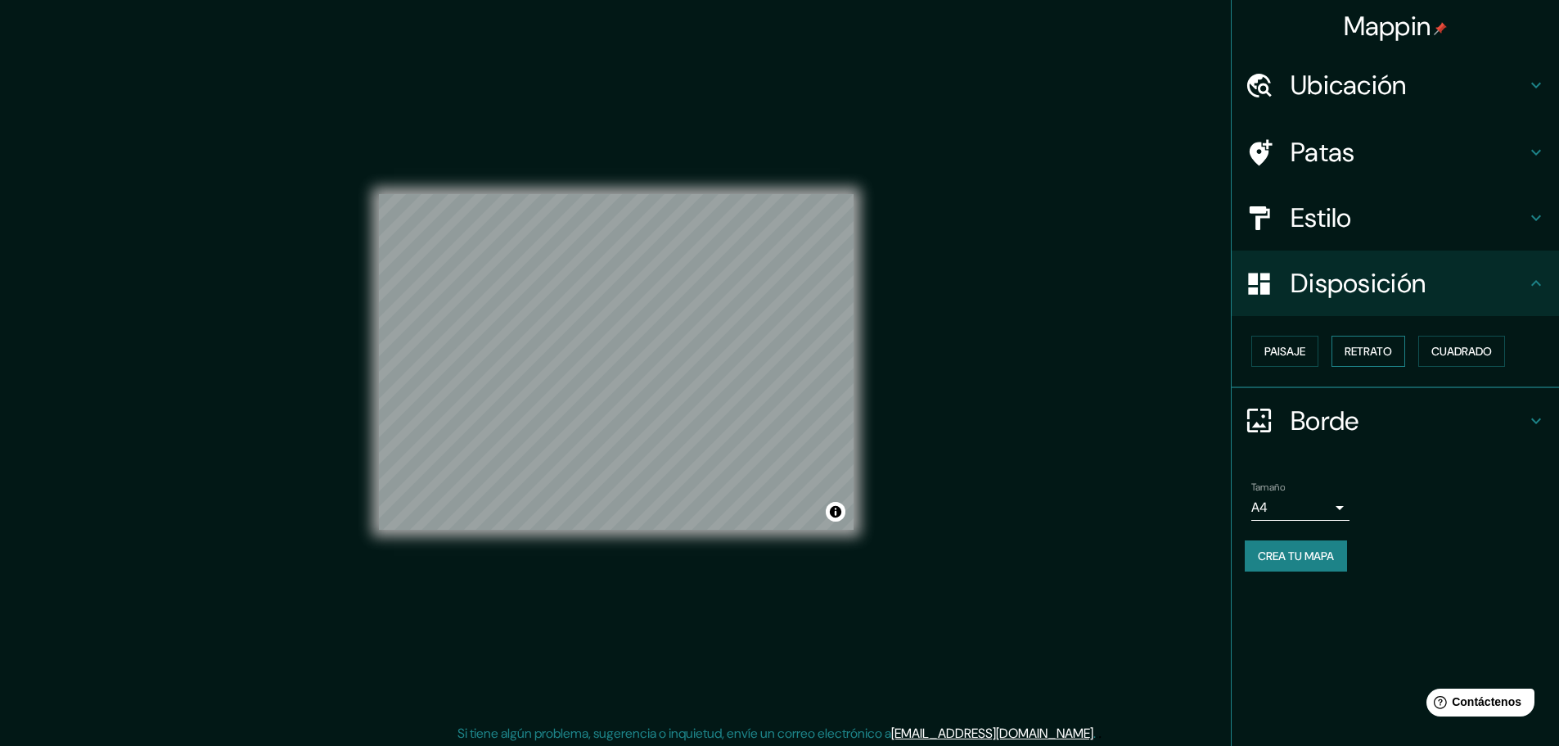
click at [1355, 347] on font "Retrato" at bounding box center [1368, 351] width 47 height 15
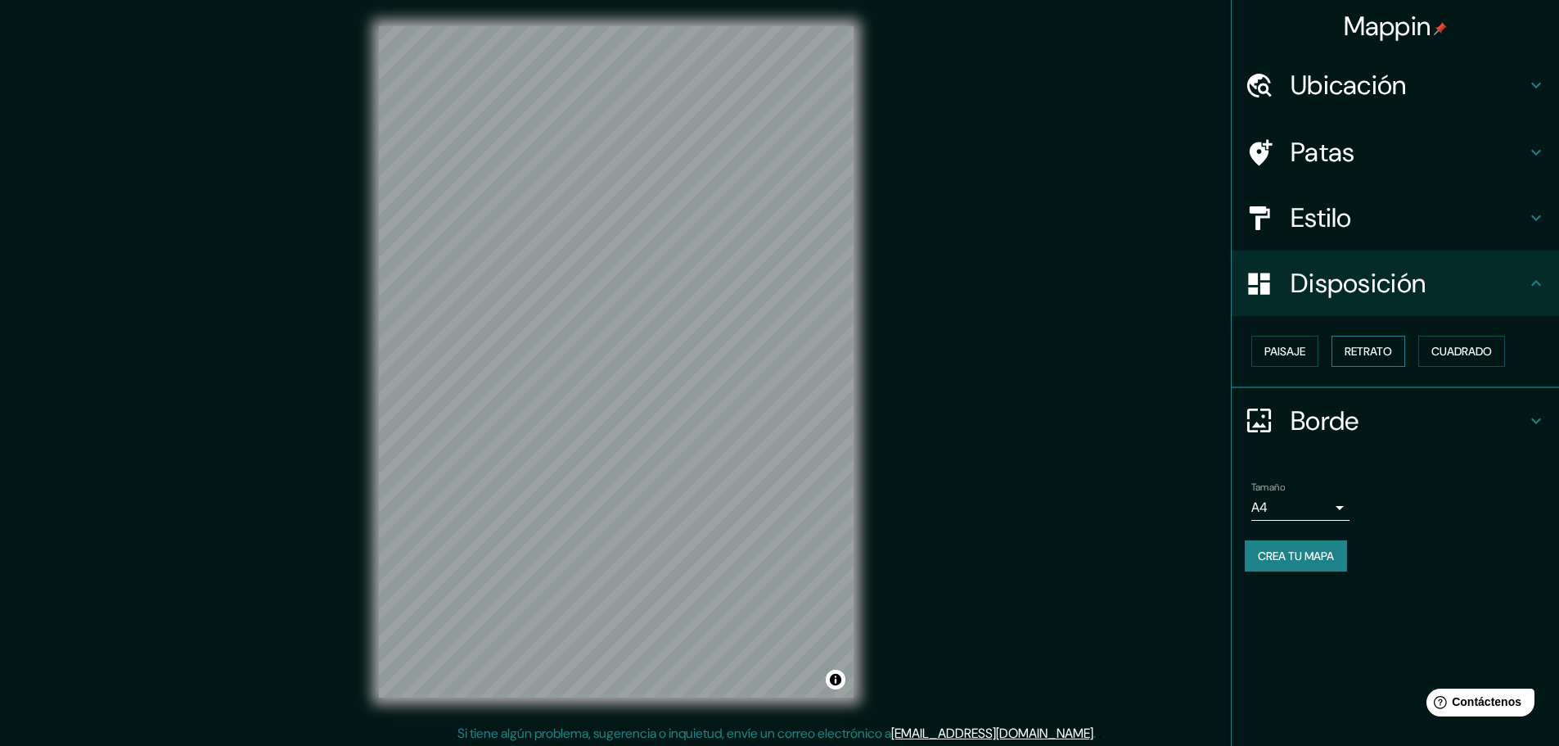
click at [1392, 344] on font "Retrato" at bounding box center [1368, 351] width 47 height 15
click at [1474, 346] on font "Cuadrado" at bounding box center [1461, 351] width 61 height 15
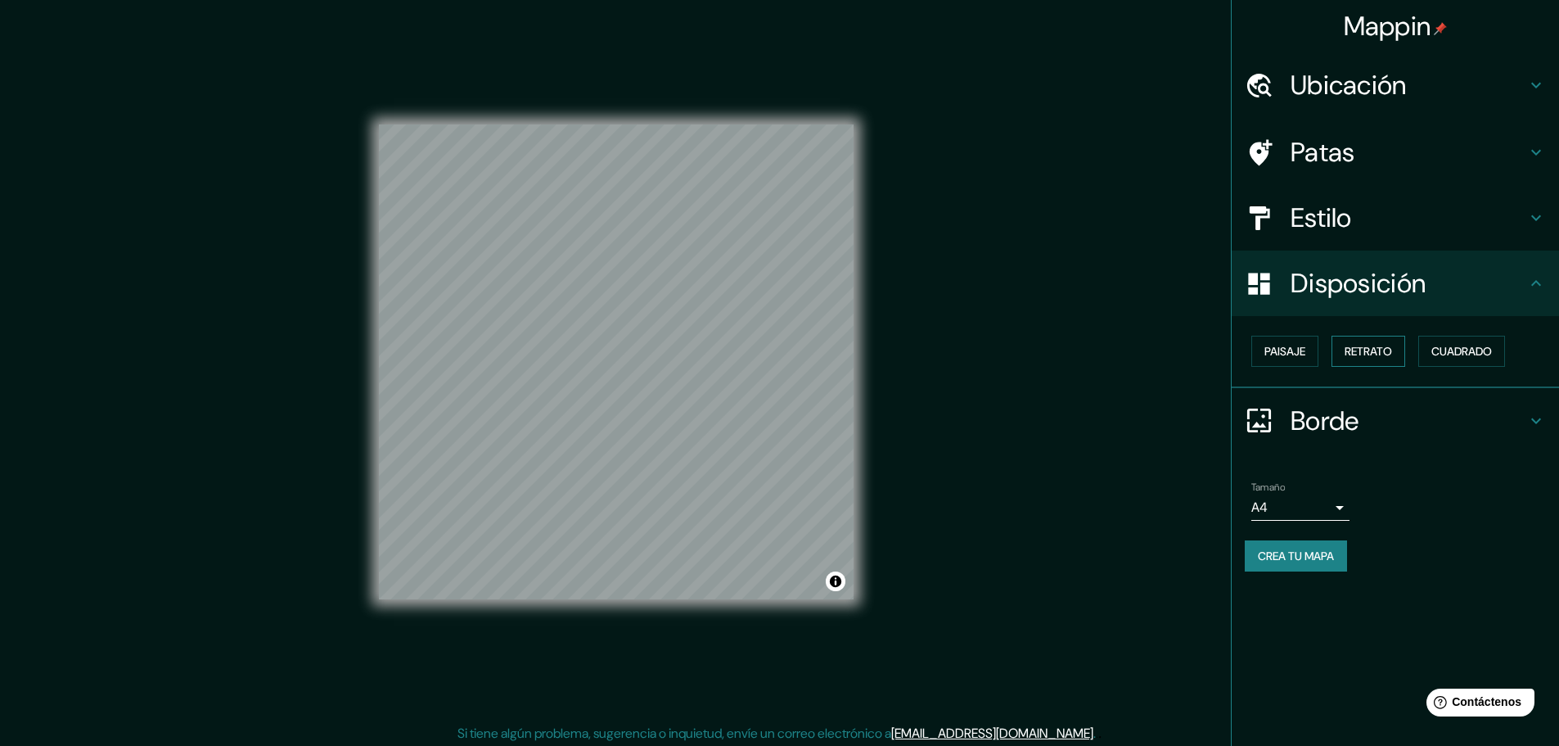
click at [1380, 351] on font "Retrato" at bounding box center [1368, 351] width 47 height 15
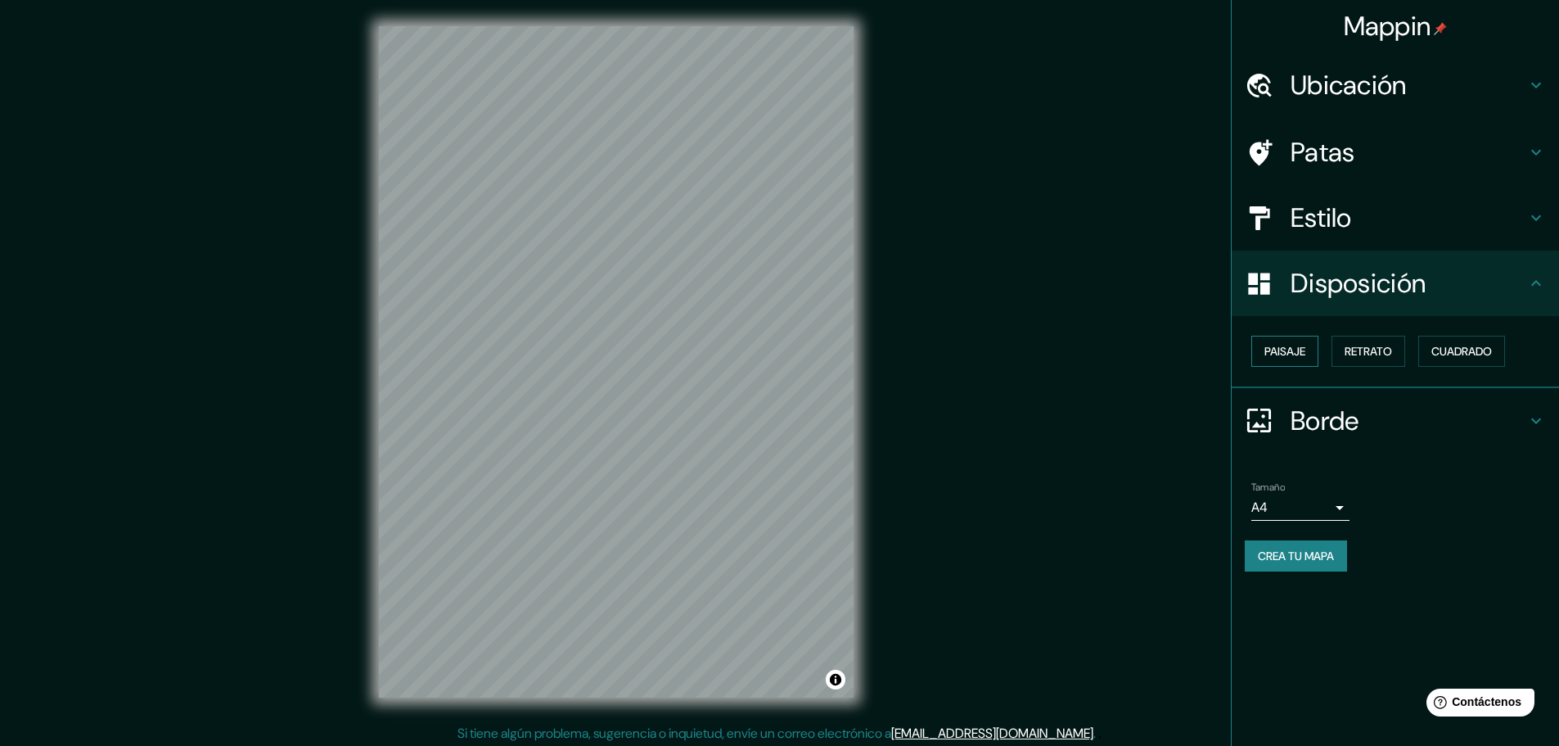
click at [1286, 342] on font "Paisaje" at bounding box center [1284, 350] width 41 height 21
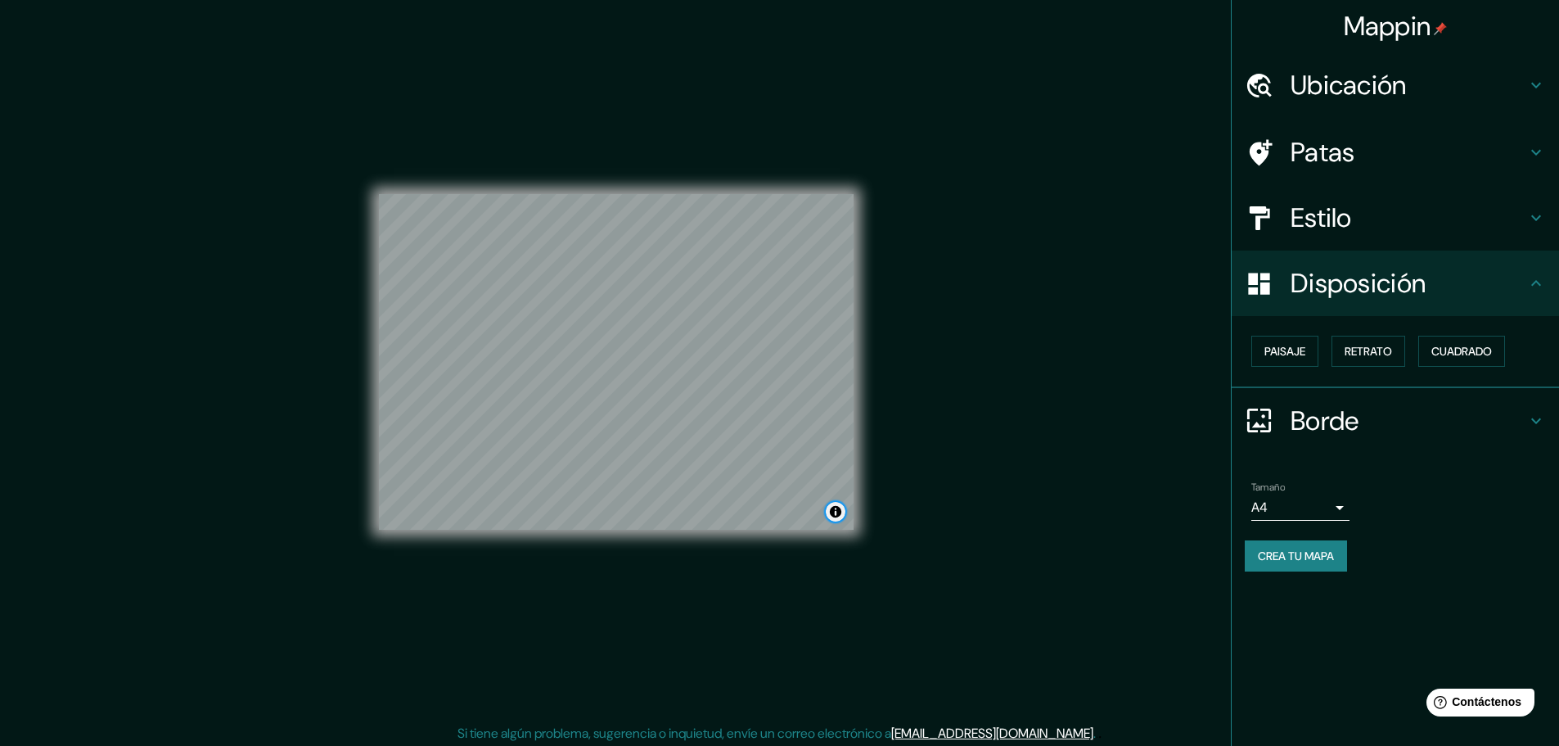
click at [841, 520] on div "© Mapbox © OpenStreetMap Improve this map © Maxar" at bounding box center [616, 362] width 475 height 336
click at [1377, 354] on font "Retrato" at bounding box center [1368, 351] width 47 height 15
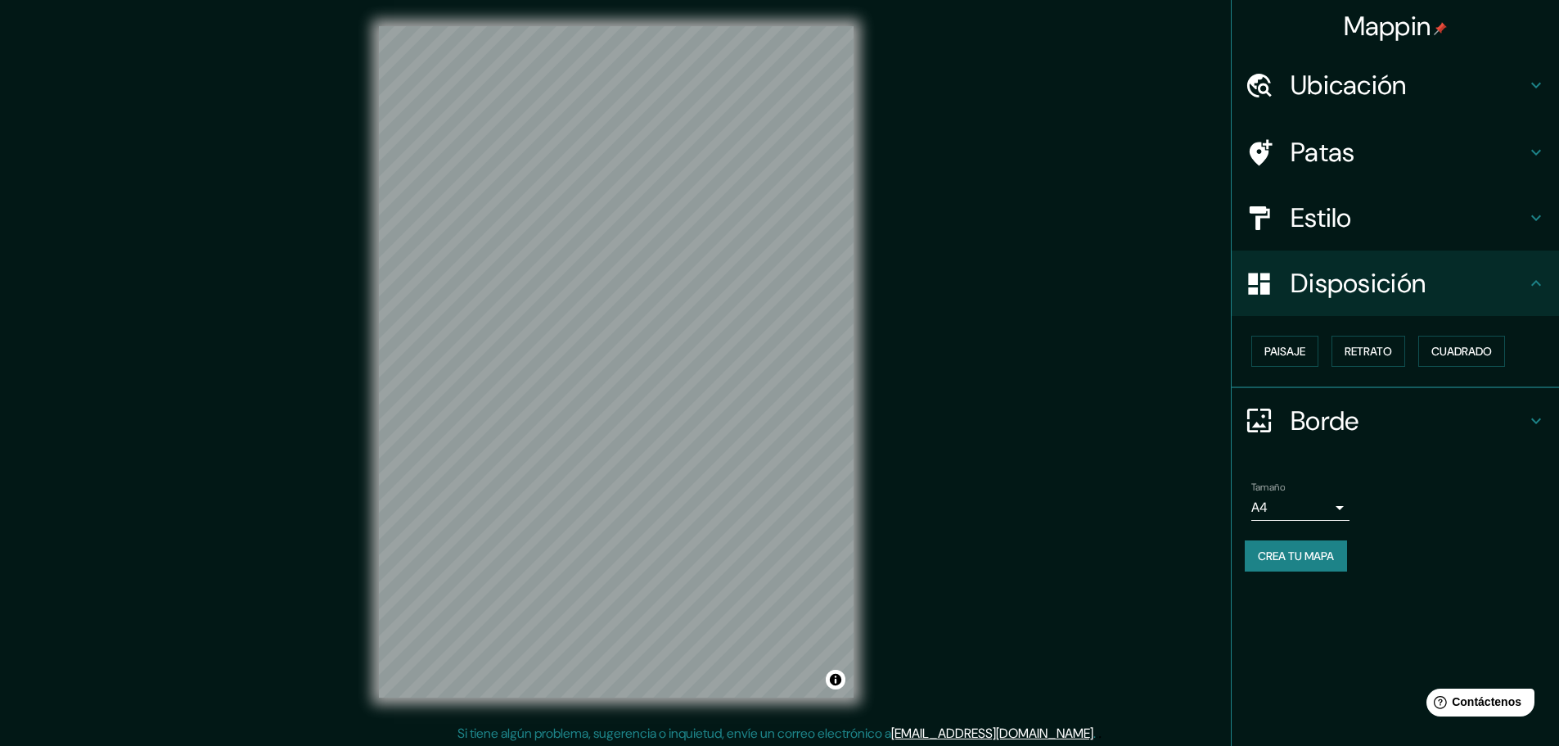
click at [1349, 218] on font "Estilo" at bounding box center [1321, 218] width 61 height 34
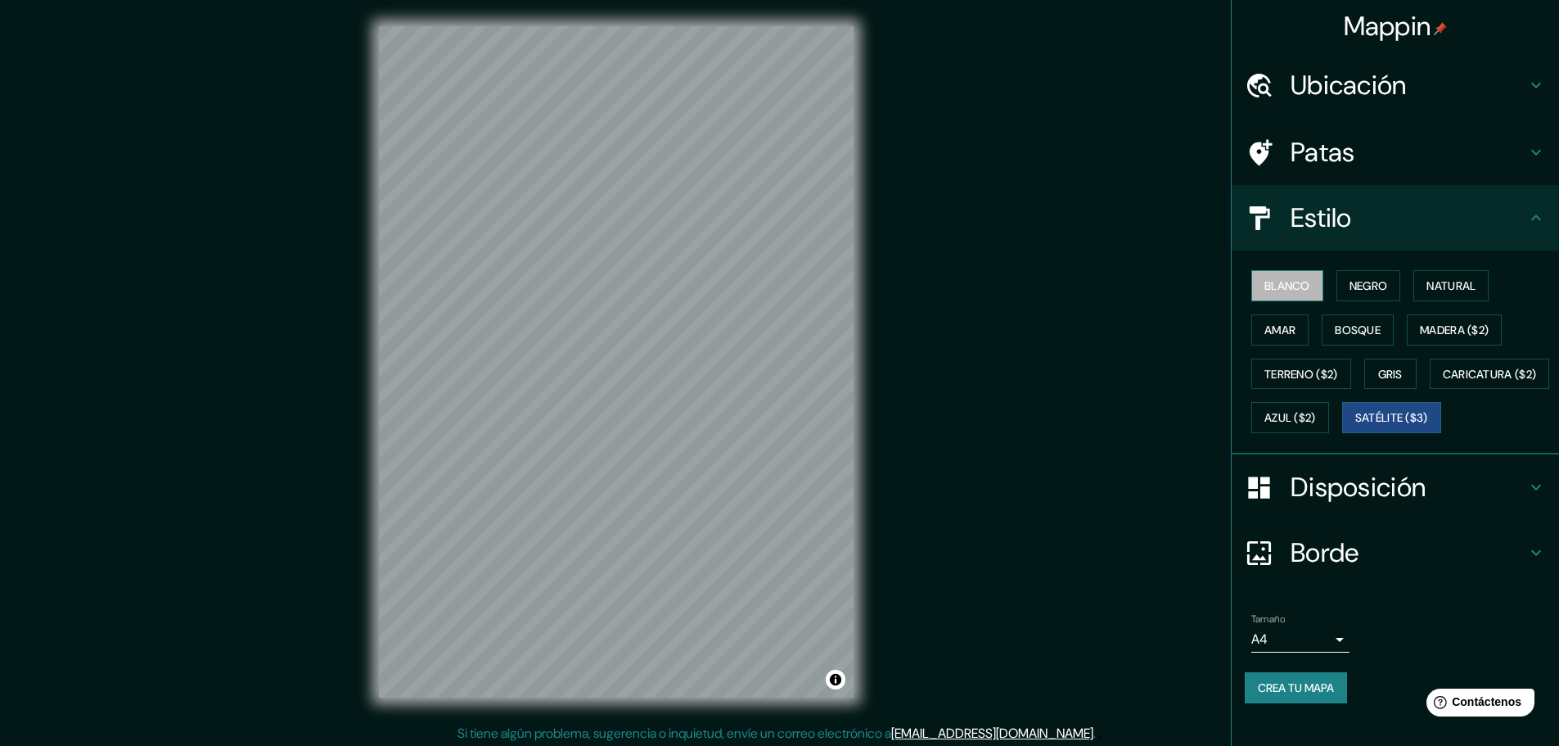
click at [1298, 287] on font "Blanco" at bounding box center [1287, 285] width 46 height 15
click at [1355, 426] on font "Satélite ($3)" at bounding box center [1391, 418] width 73 height 15
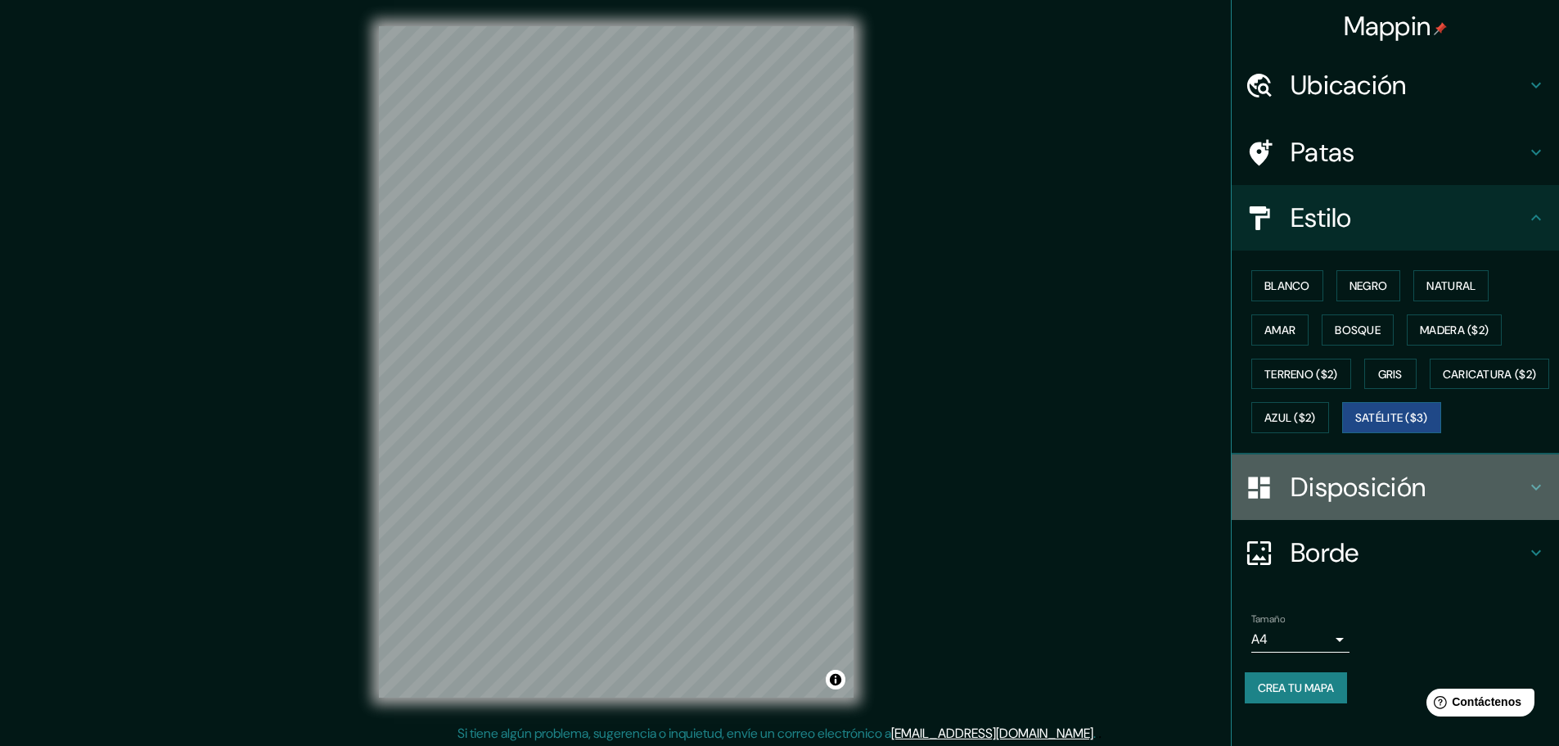
click at [1341, 504] on font "Disposición" at bounding box center [1358, 487] width 135 height 34
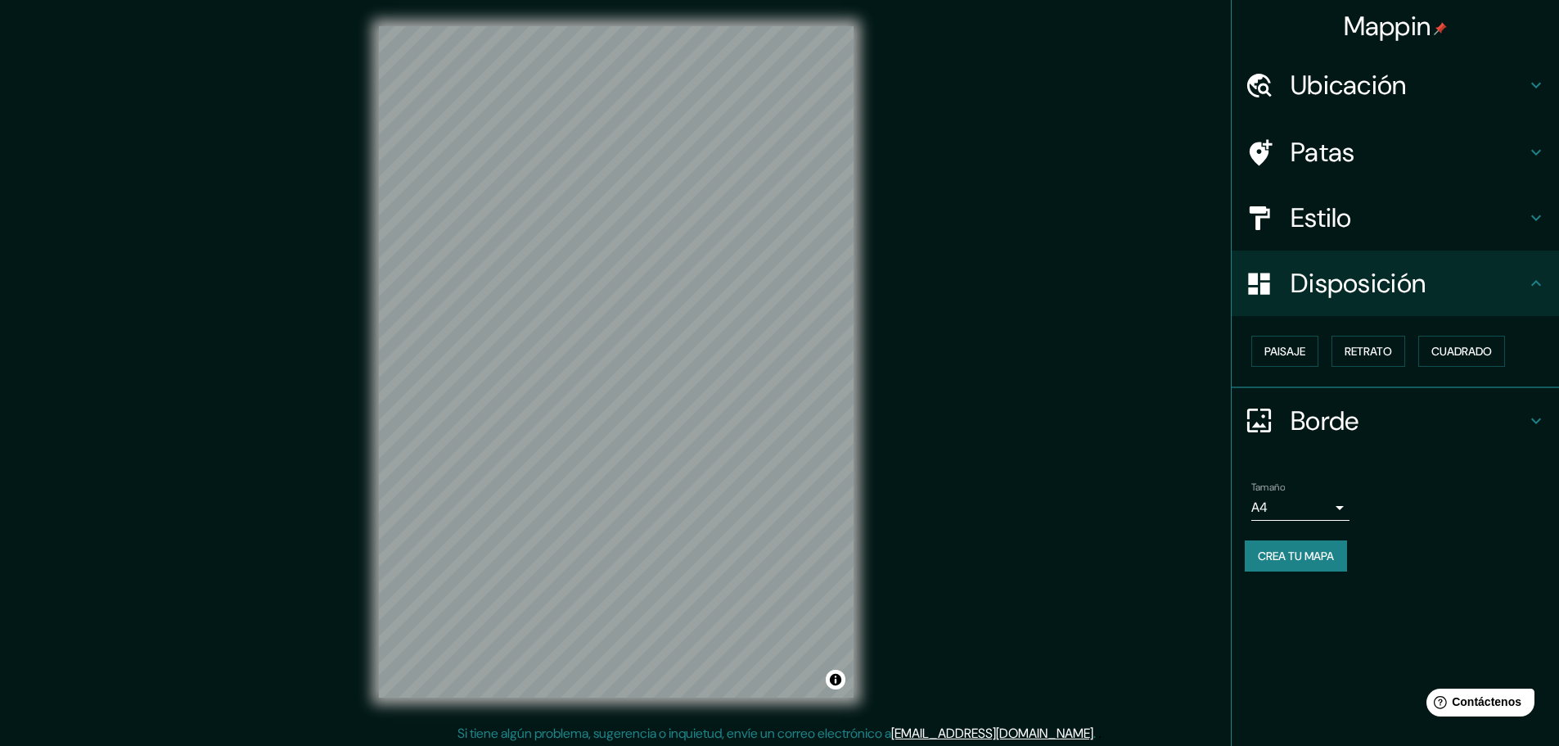
click at [1345, 413] on font "Borde" at bounding box center [1325, 420] width 69 height 34
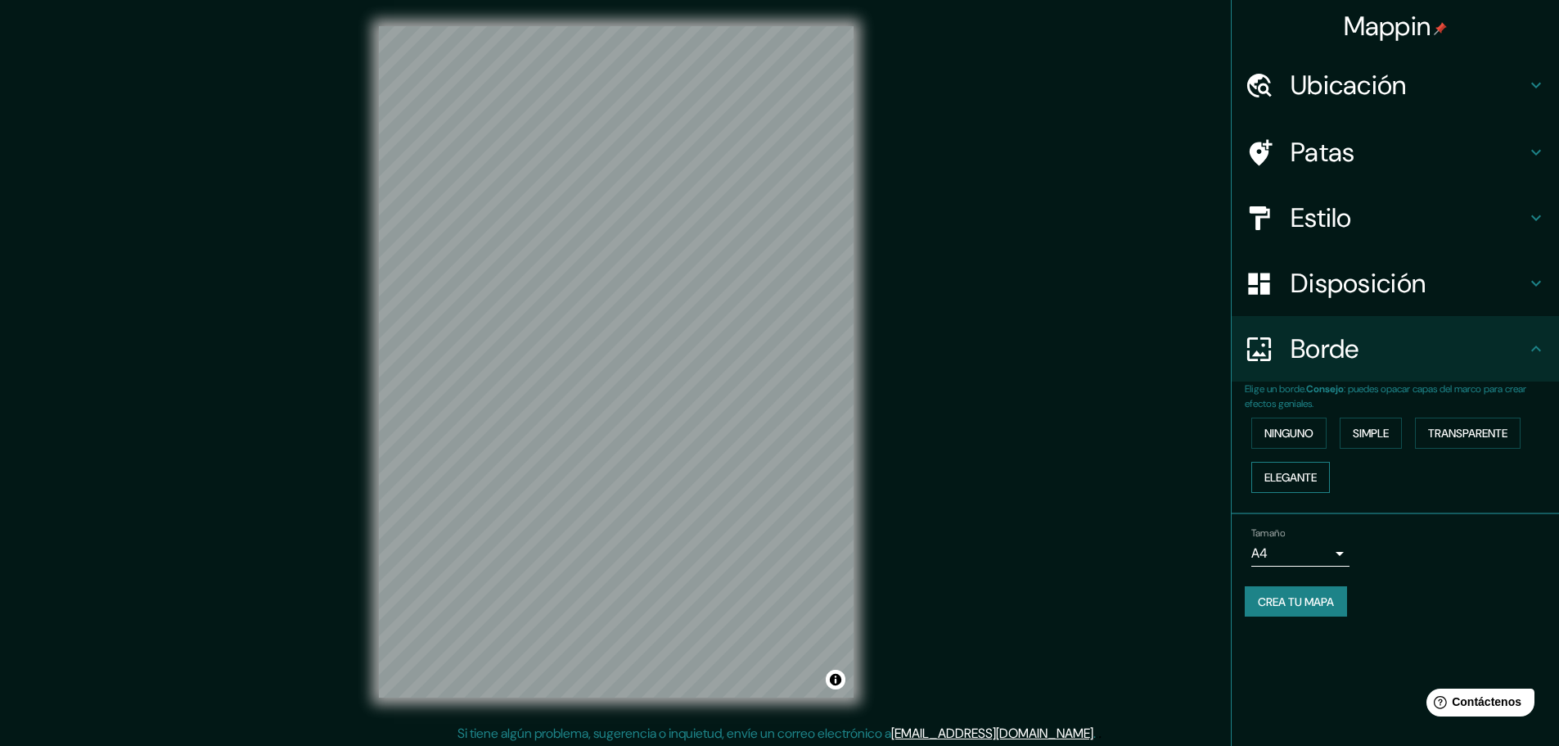
scroll to position [4, 0]
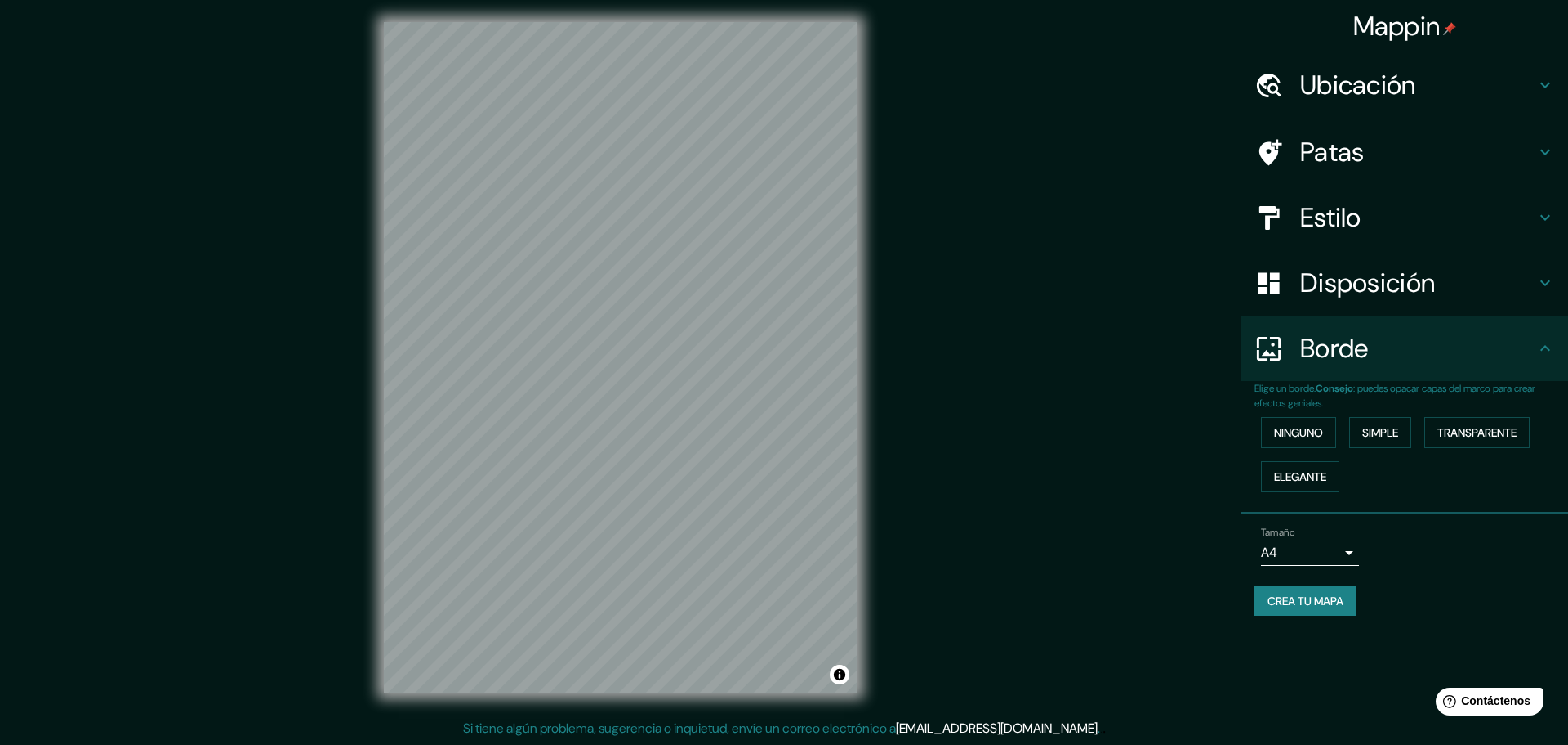
click at [1340, 551] on body "Mappin Ubicación [GEOGRAPHIC_DATA], [GEOGRAPHIC_DATA], [GEOGRAPHIC_DATA] [GEOGR…" at bounding box center [784, 369] width 1568 height 745
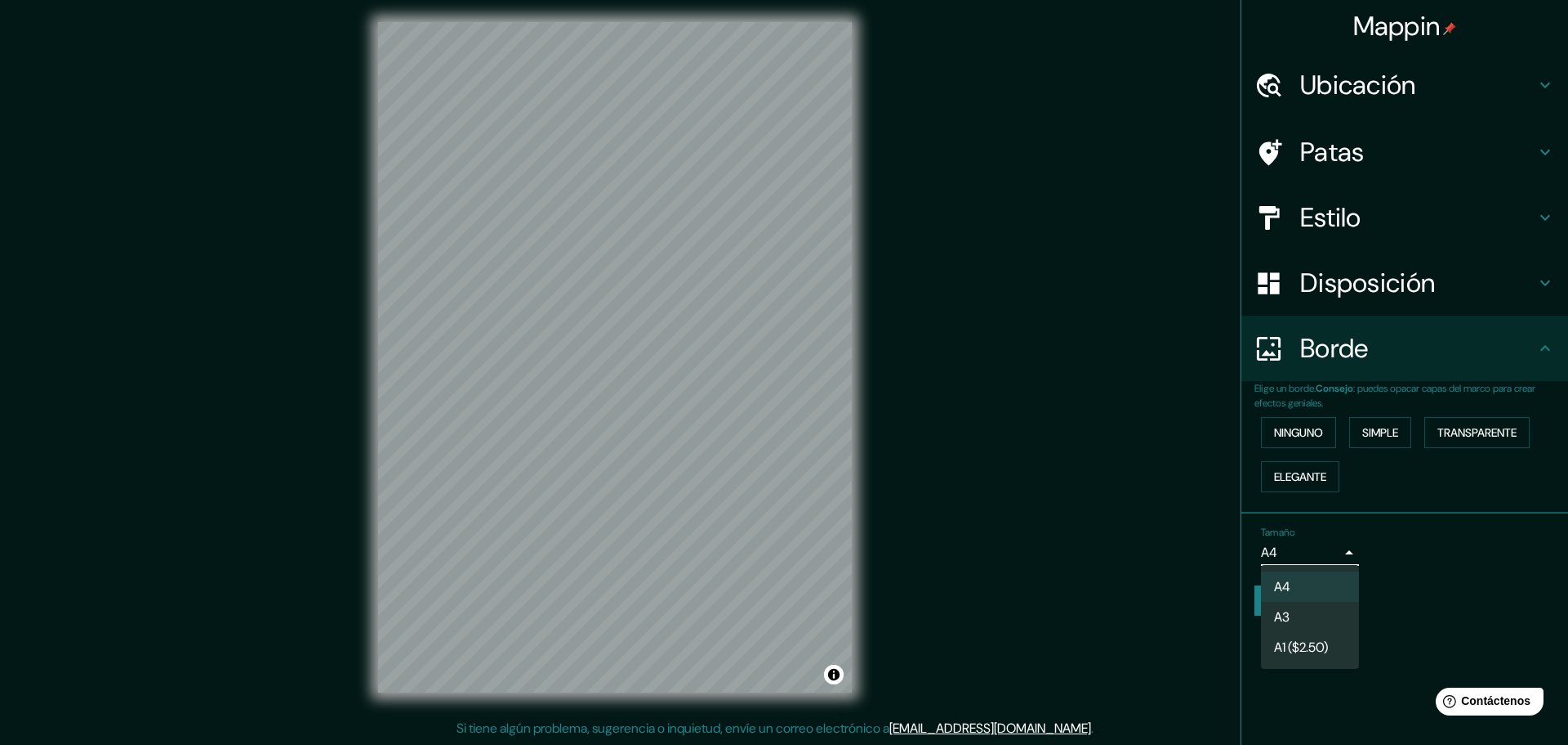
click at [1318, 644] on font "A1 ($2.50)" at bounding box center [1302, 646] width 54 height 17
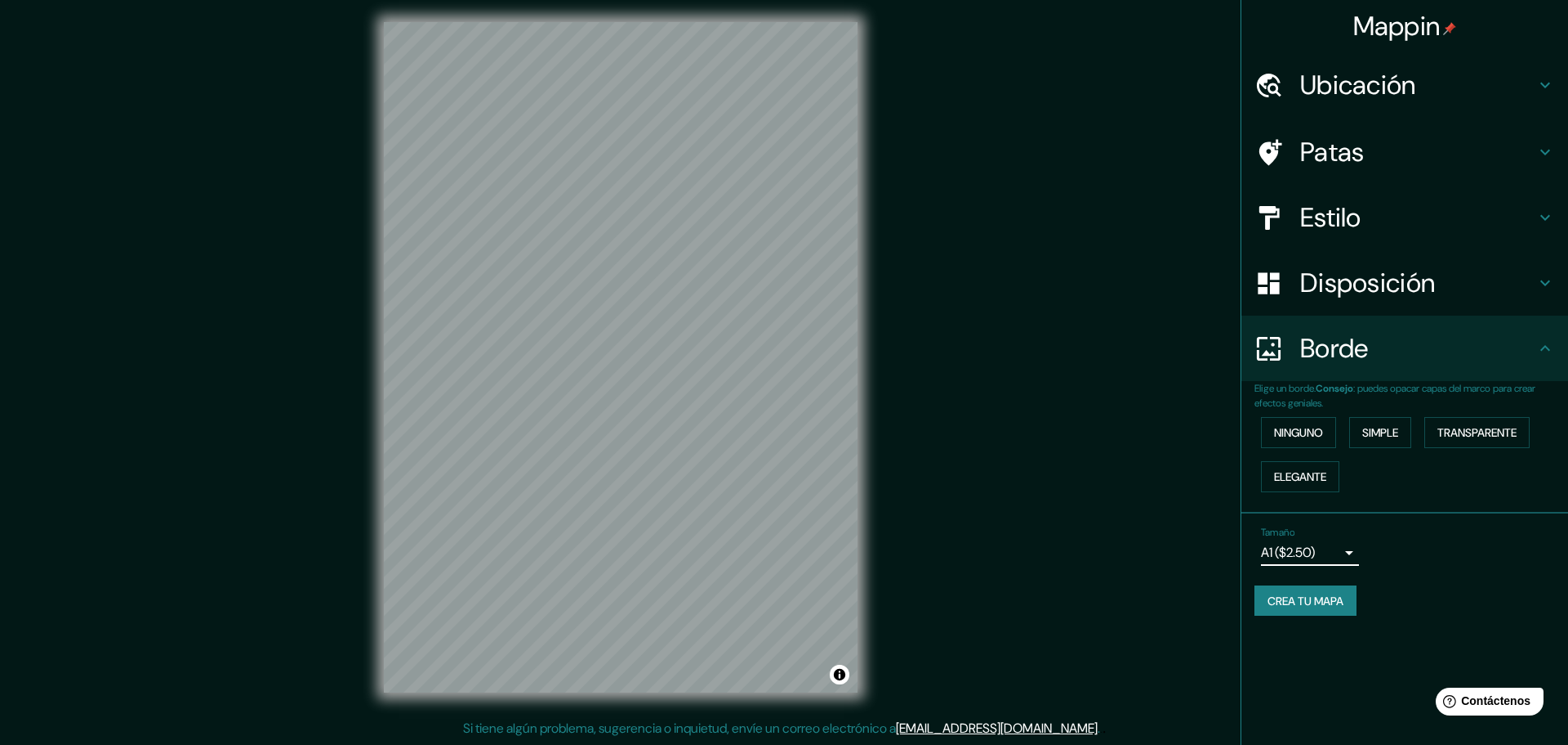
click at [1316, 557] on body "Mappin Ubicación [GEOGRAPHIC_DATA], [GEOGRAPHIC_DATA], [GEOGRAPHIC_DATA] [GEOGR…" at bounding box center [784, 369] width 1568 height 745
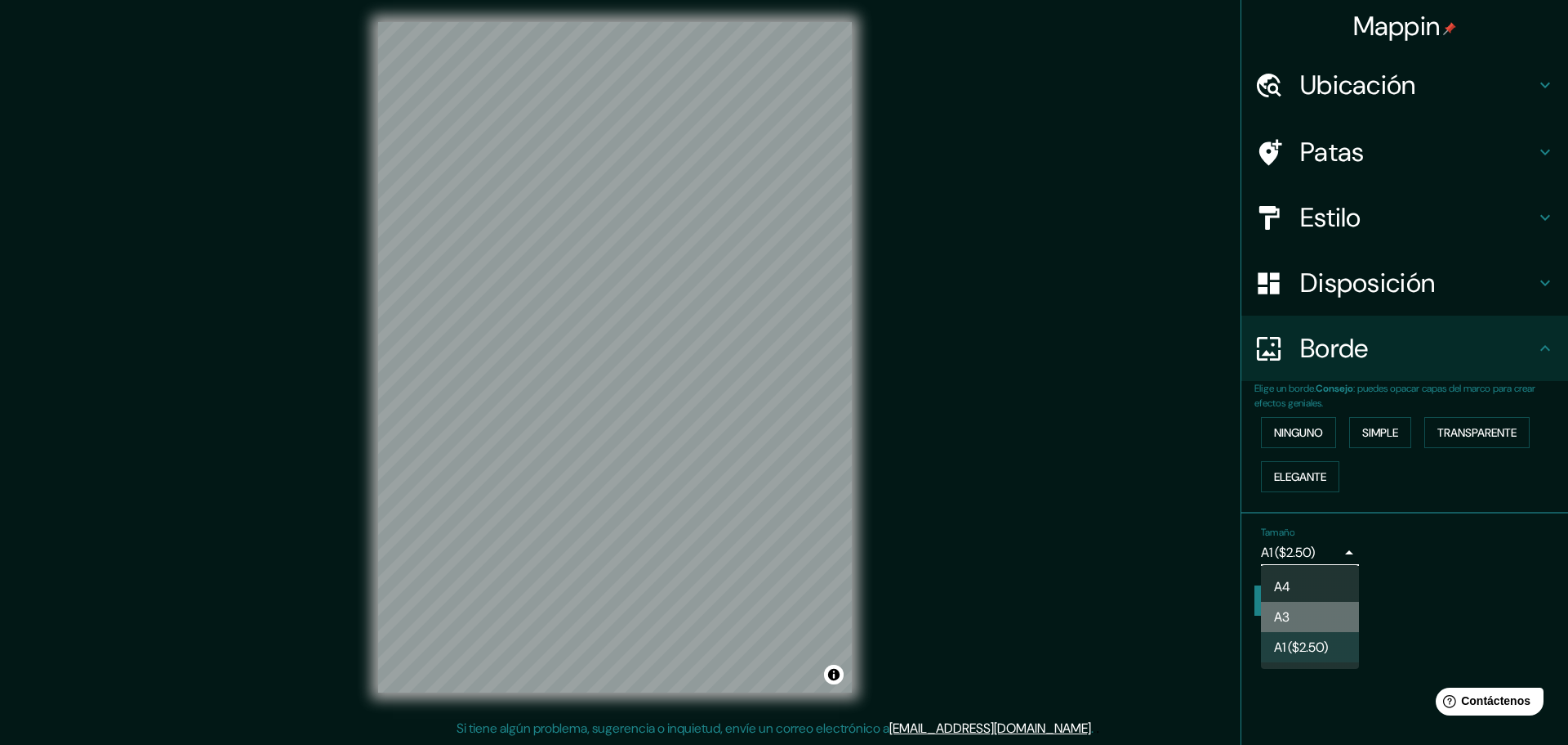
click at [1324, 612] on li "A3" at bounding box center [1310, 616] width 98 height 30
type input "a4"
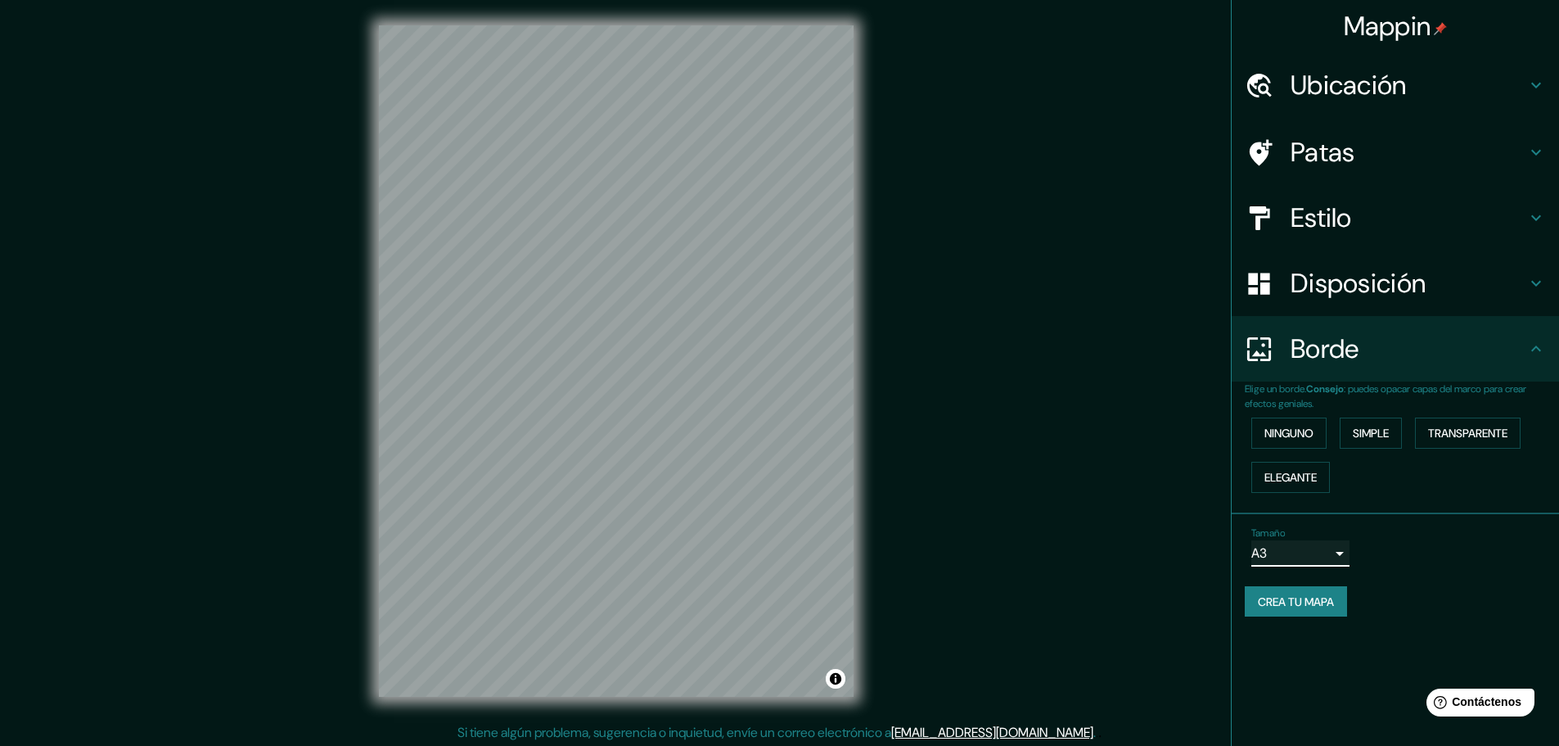
scroll to position [0, 0]
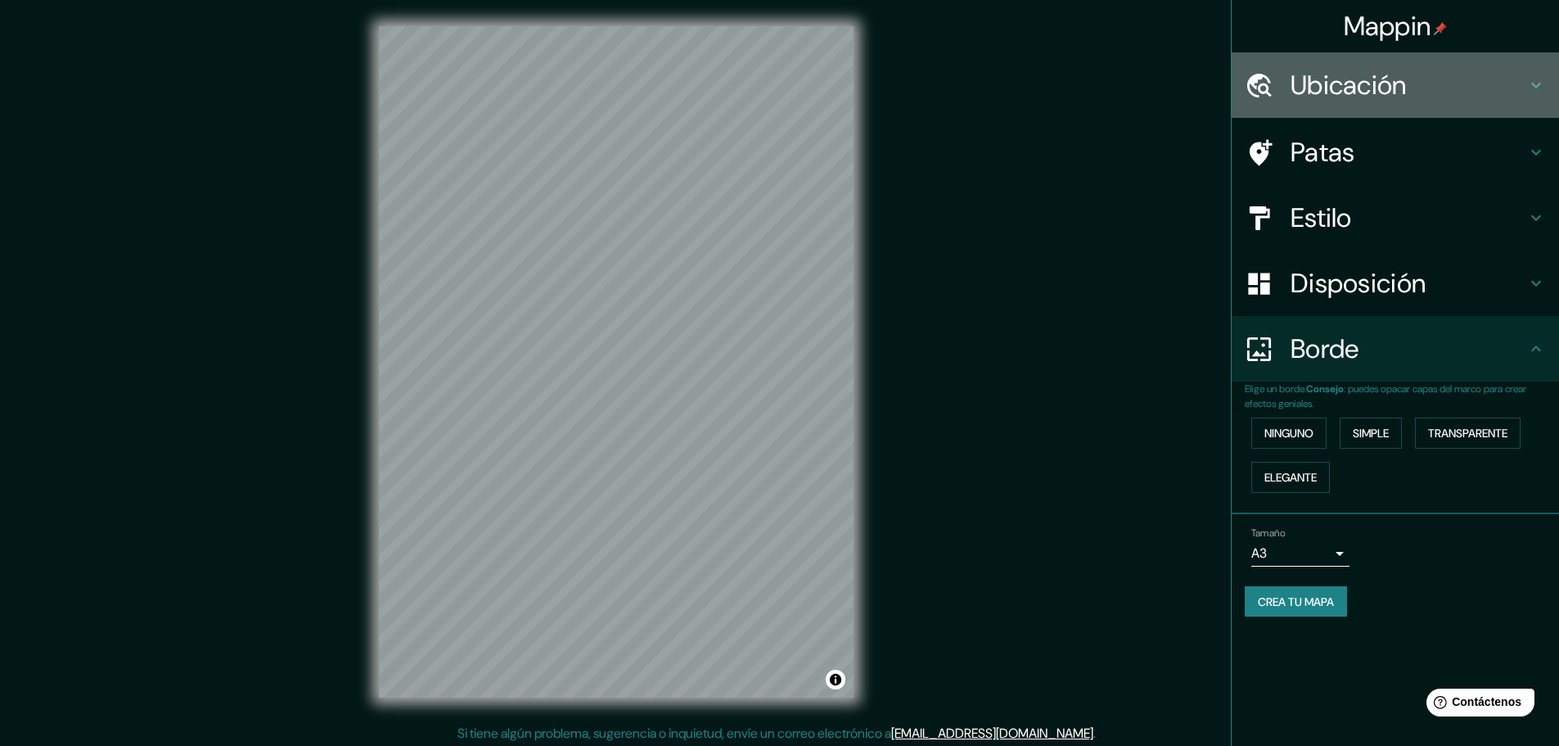
click at [1395, 82] on font "Ubicación" at bounding box center [1349, 85] width 116 height 34
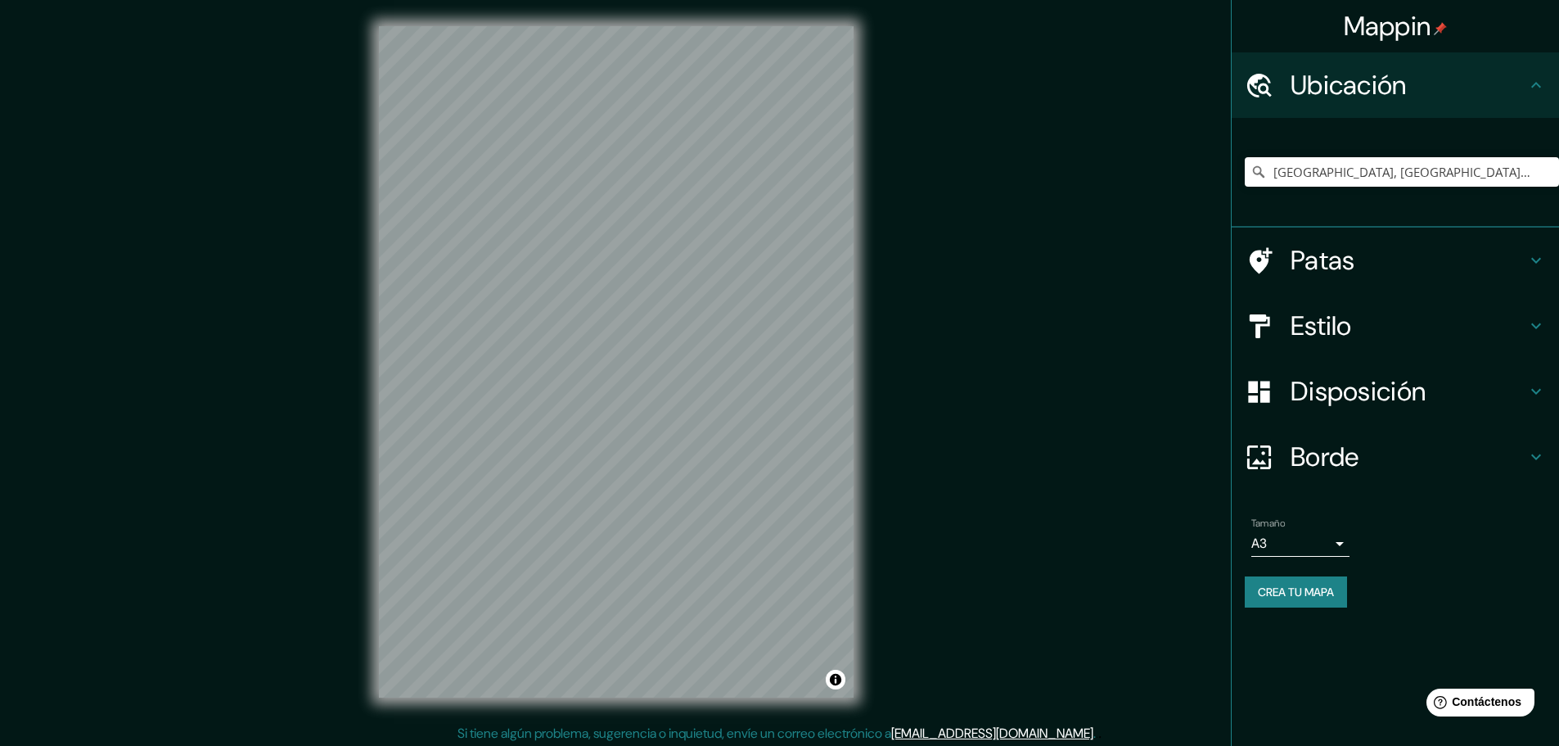
click at [1399, 253] on h4 "Patas" at bounding box center [1409, 260] width 236 height 33
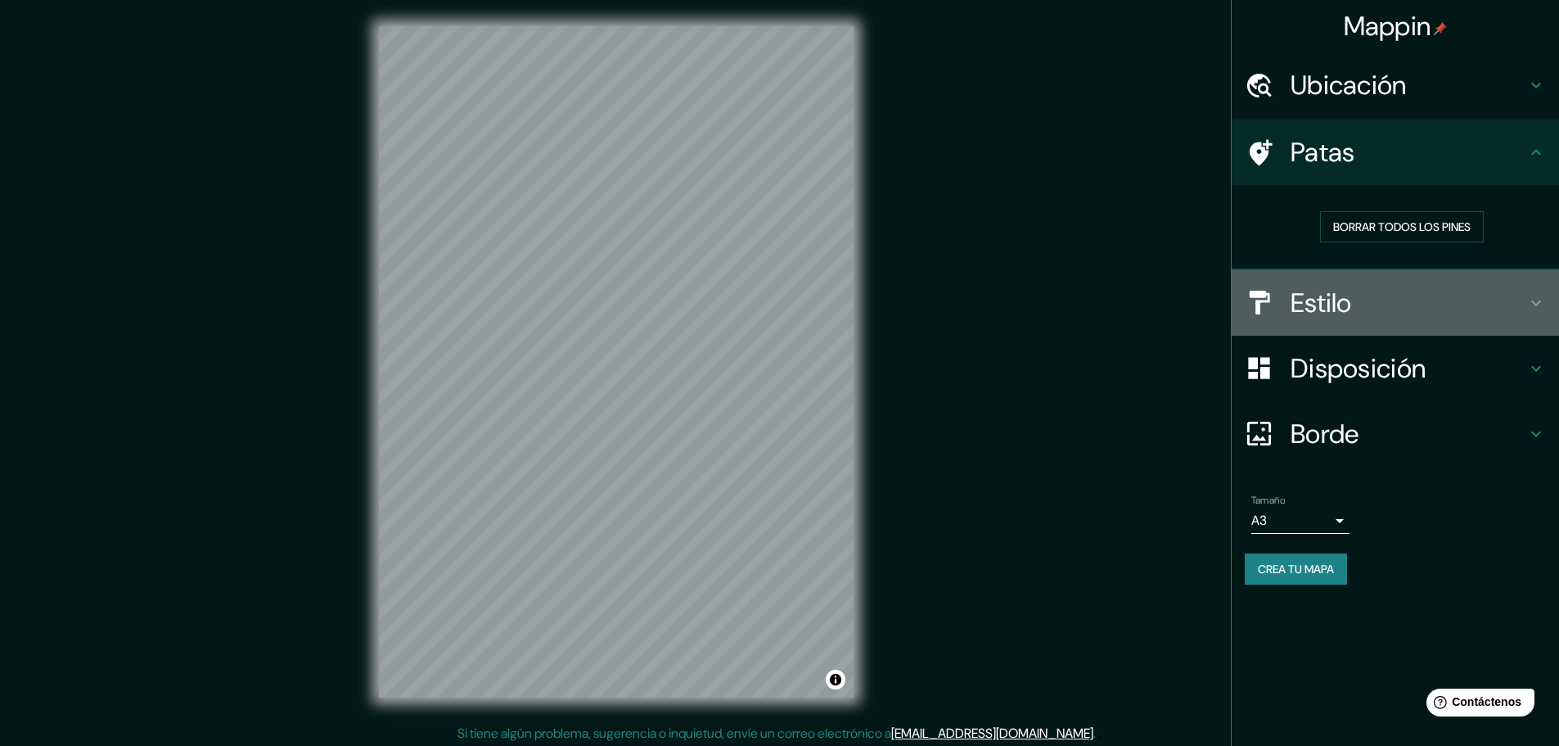
click at [1378, 296] on h4 "Estilo" at bounding box center [1409, 302] width 236 height 33
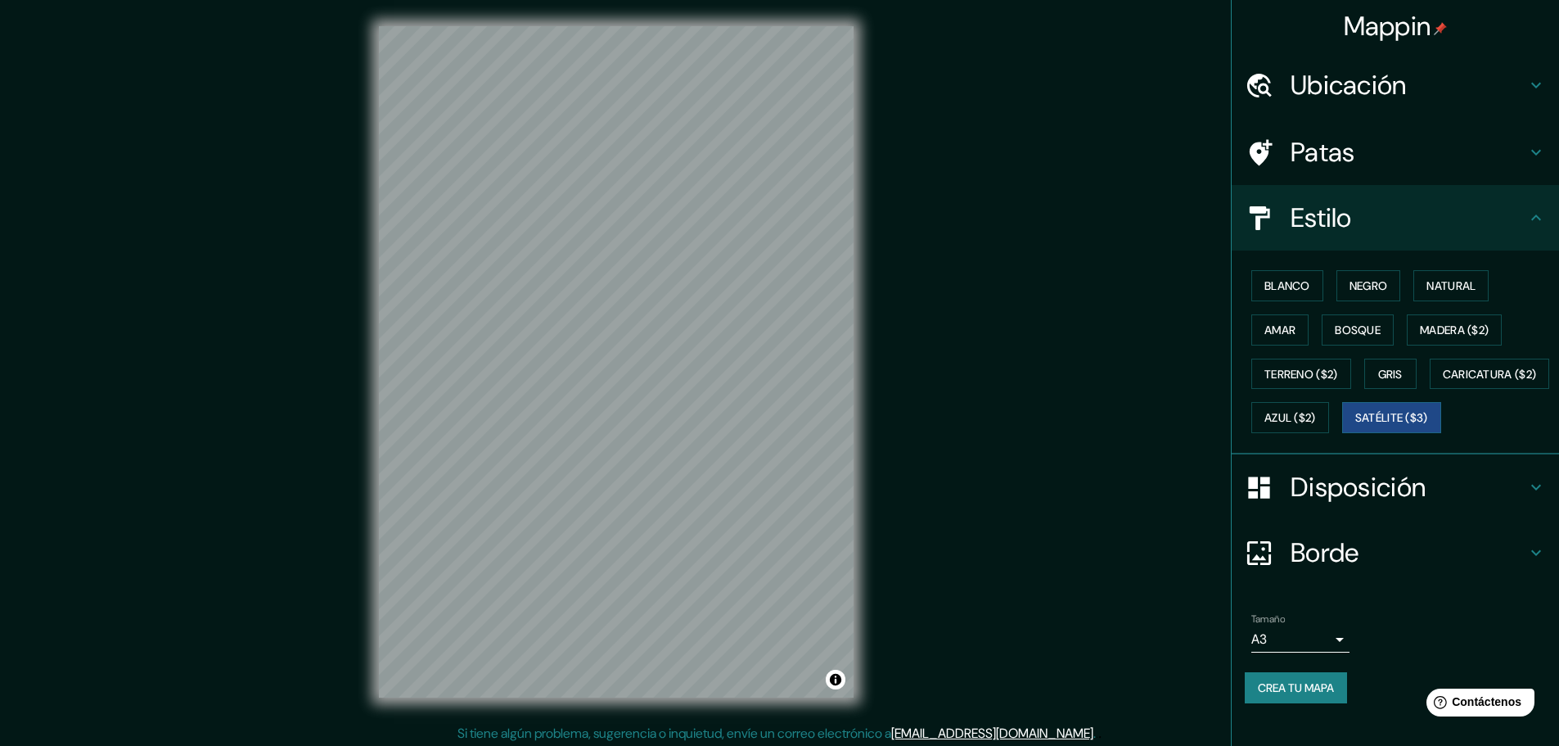
click at [1164, 306] on div "Mappin Ubicación [GEOGRAPHIC_DATA], [GEOGRAPHIC_DATA], [GEOGRAPHIC_DATA] [GEOGR…" at bounding box center [779, 375] width 1559 height 750
click at [1314, 284] on div "Blanco Negro Natural Amar Bosque Madera ($2) Terreno ($2) Gris Caricatura ($2) …" at bounding box center [1402, 352] width 314 height 176
click at [1291, 286] on font "Blanco" at bounding box center [1287, 285] width 46 height 15
click at [1355, 426] on font "Satélite ($3)" at bounding box center [1391, 418] width 73 height 15
click at [1323, 695] on font "Crea tu mapa" at bounding box center [1296, 687] width 76 height 15
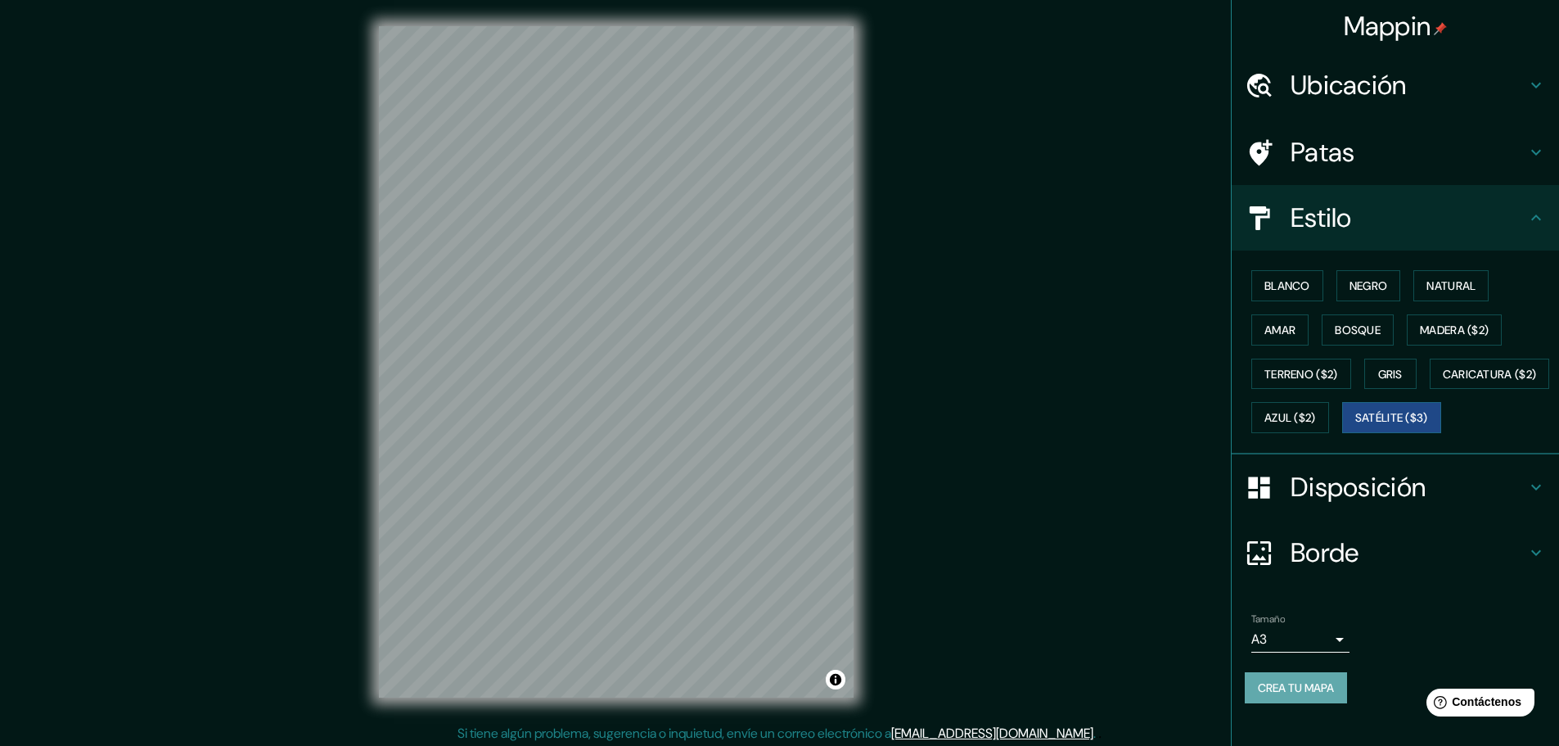
click at [1286, 695] on font "Crea tu mapa" at bounding box center [1296, 687] width 76 height 15
drag, startPoint x: 971, startPoint y: 361, endPoint x: 1102, endPoint y: 356, distance: 131.0
click at [1102, 356] on div "Mappin Ubicación [GEOGRAPHIC_DATA], [GEOGRAPHIC_DATA], [GEOGRAPHIC_DATA] [GEOGR…" at bounding box center [779, 375] width 1559 height 750
click at [1267, 281] on font "Blanco" at bounding box center [1287, 285] width 46 height 15
click at [1363, 288] on font "Negro" at bounding box center [1368, 285] width 38 height 15
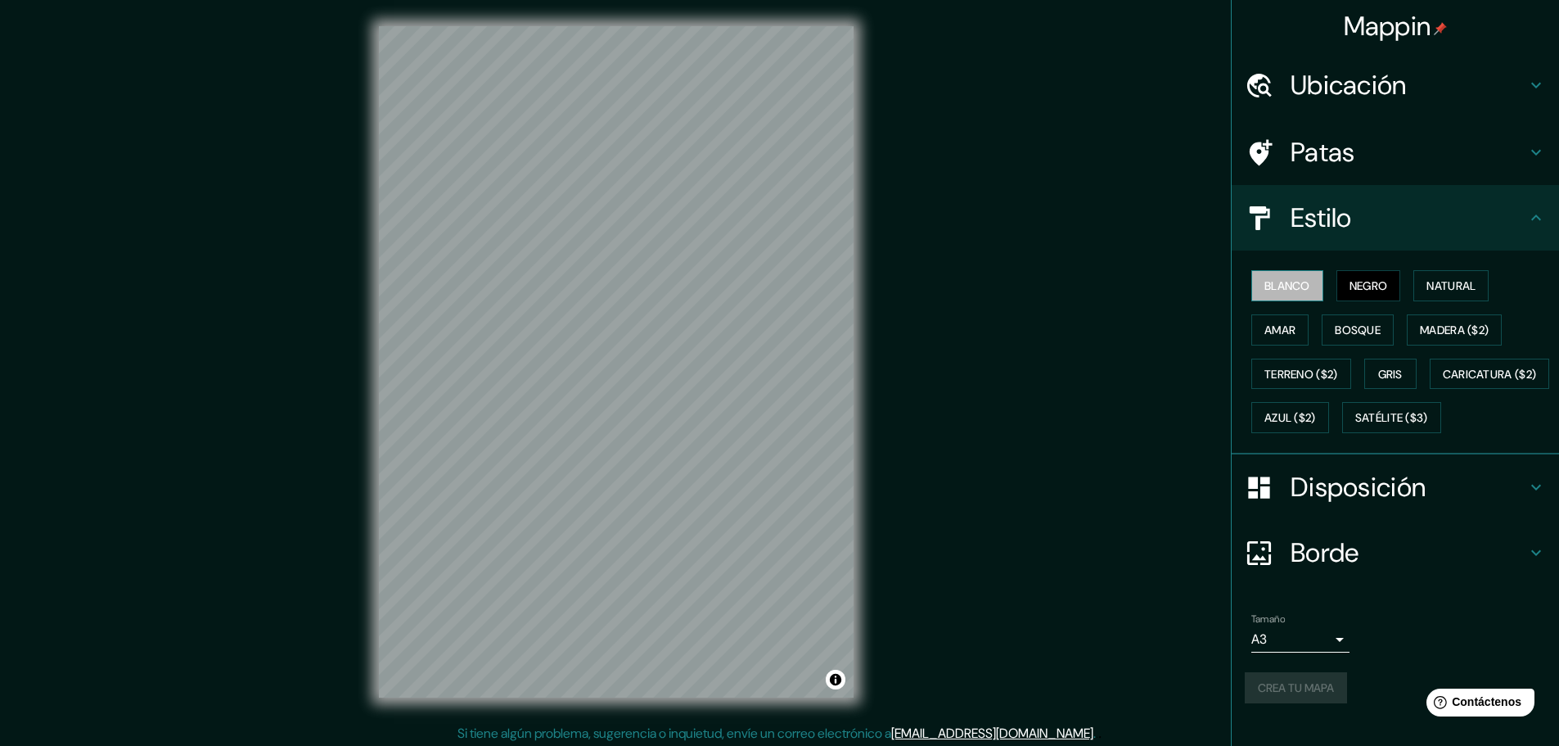
click at [1302, 285] on button "Blanco" at bounding box center [1287, 285] width 72 height 31
click at [1295, 695] on font "Crea tu mapa" at bounding box center [1296, 687] width 76 height 15
